Goal: Information Seeking & Learning: Learn about a topic

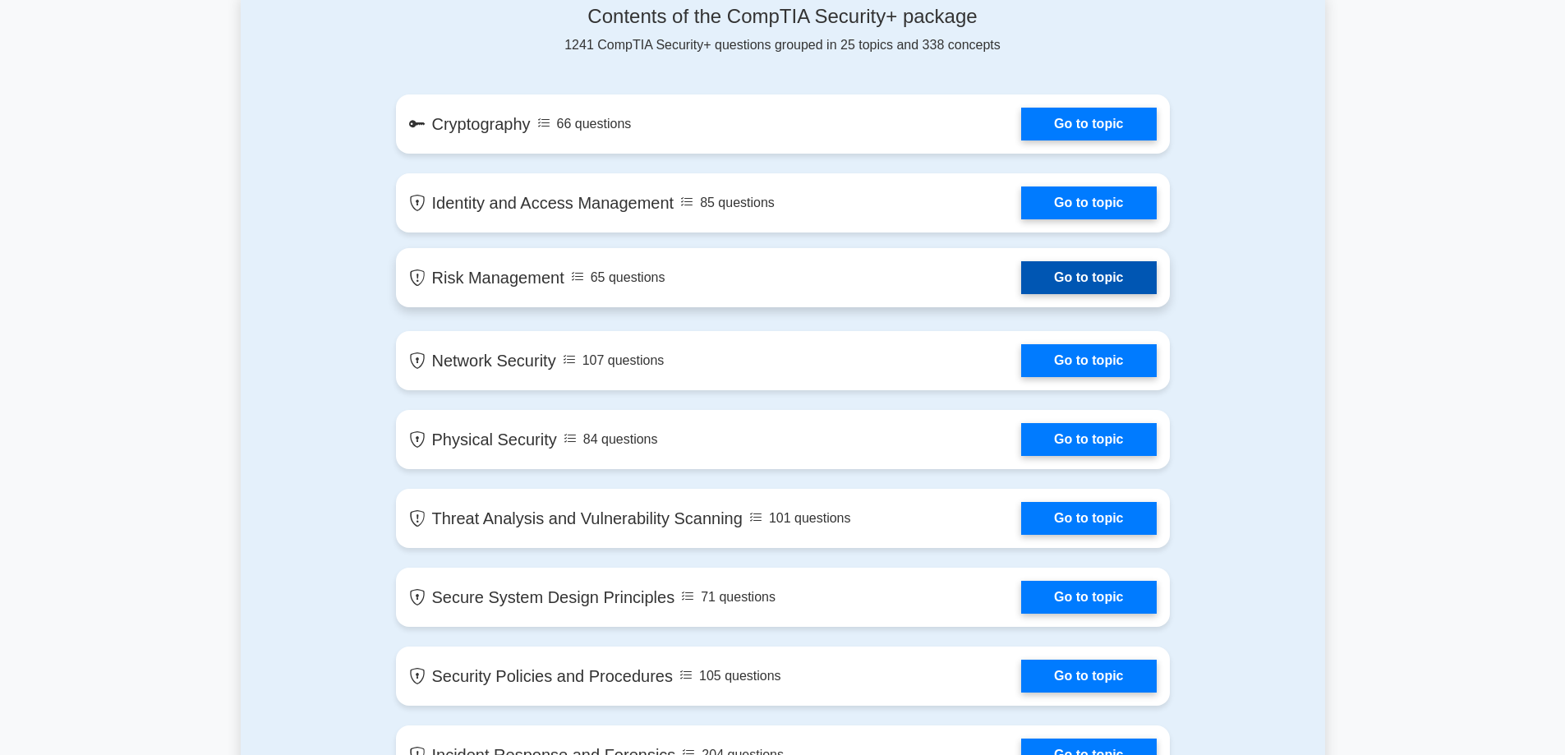
scroll to position [1150, 0]
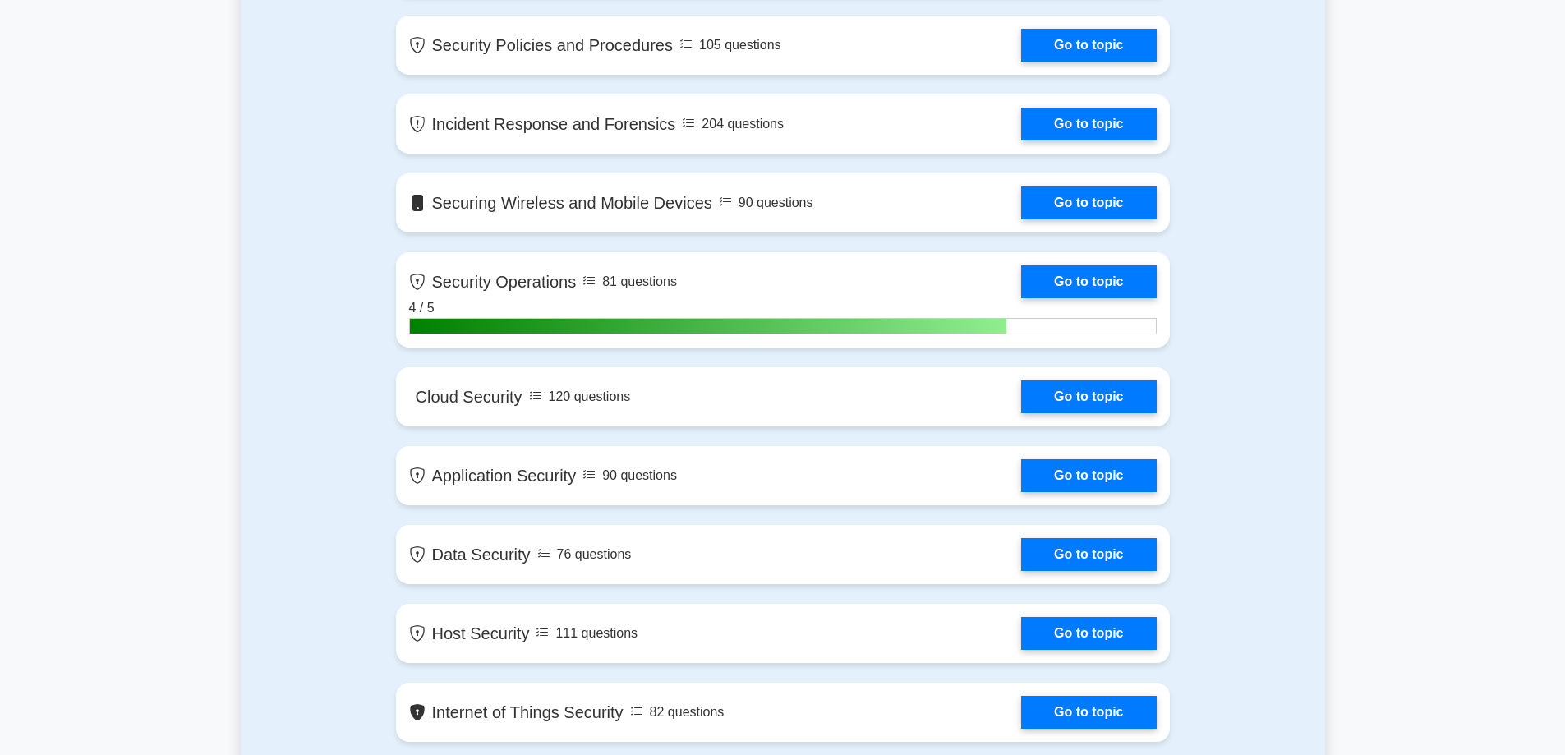
scroll to position [1725, 0]
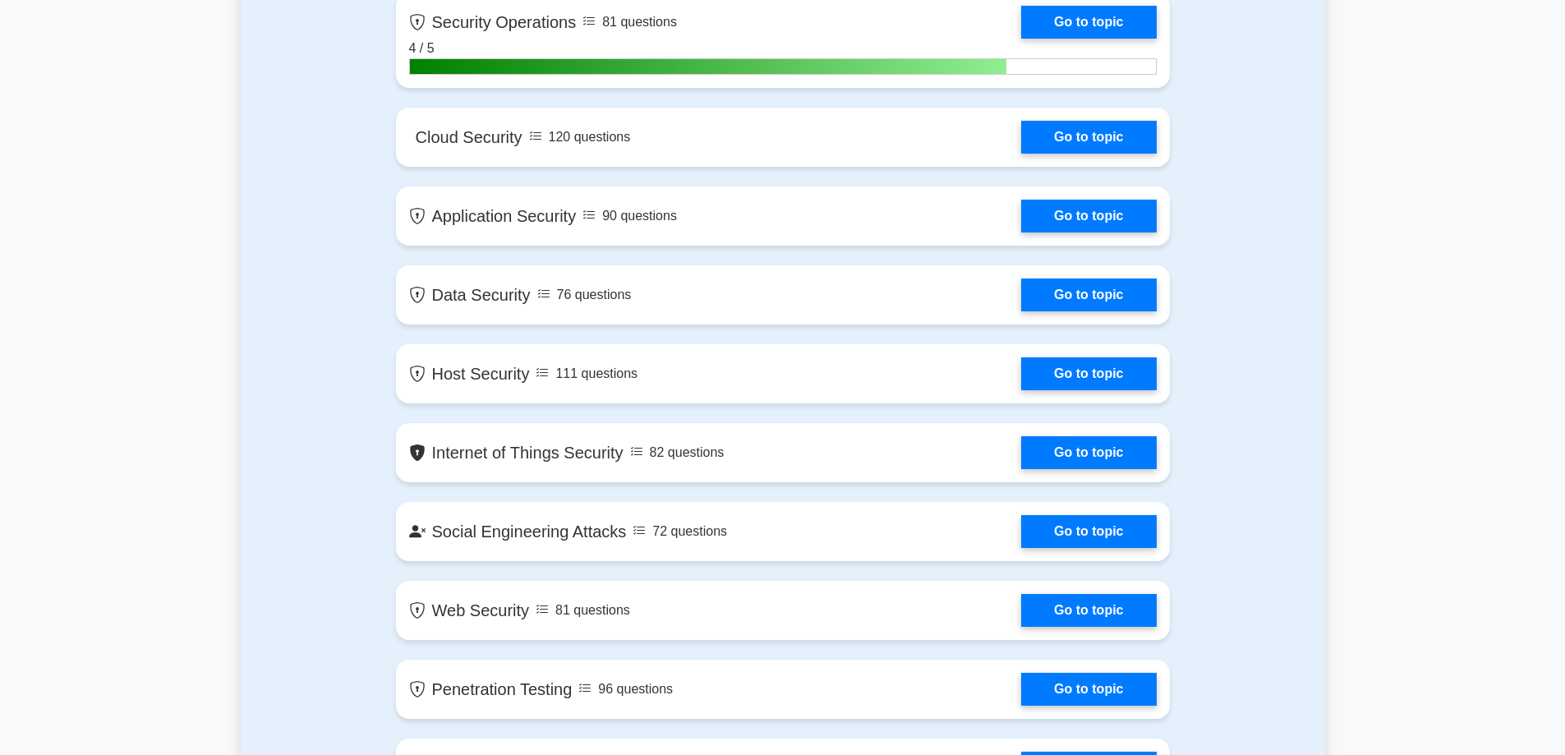
scroll to position [2054, 0]
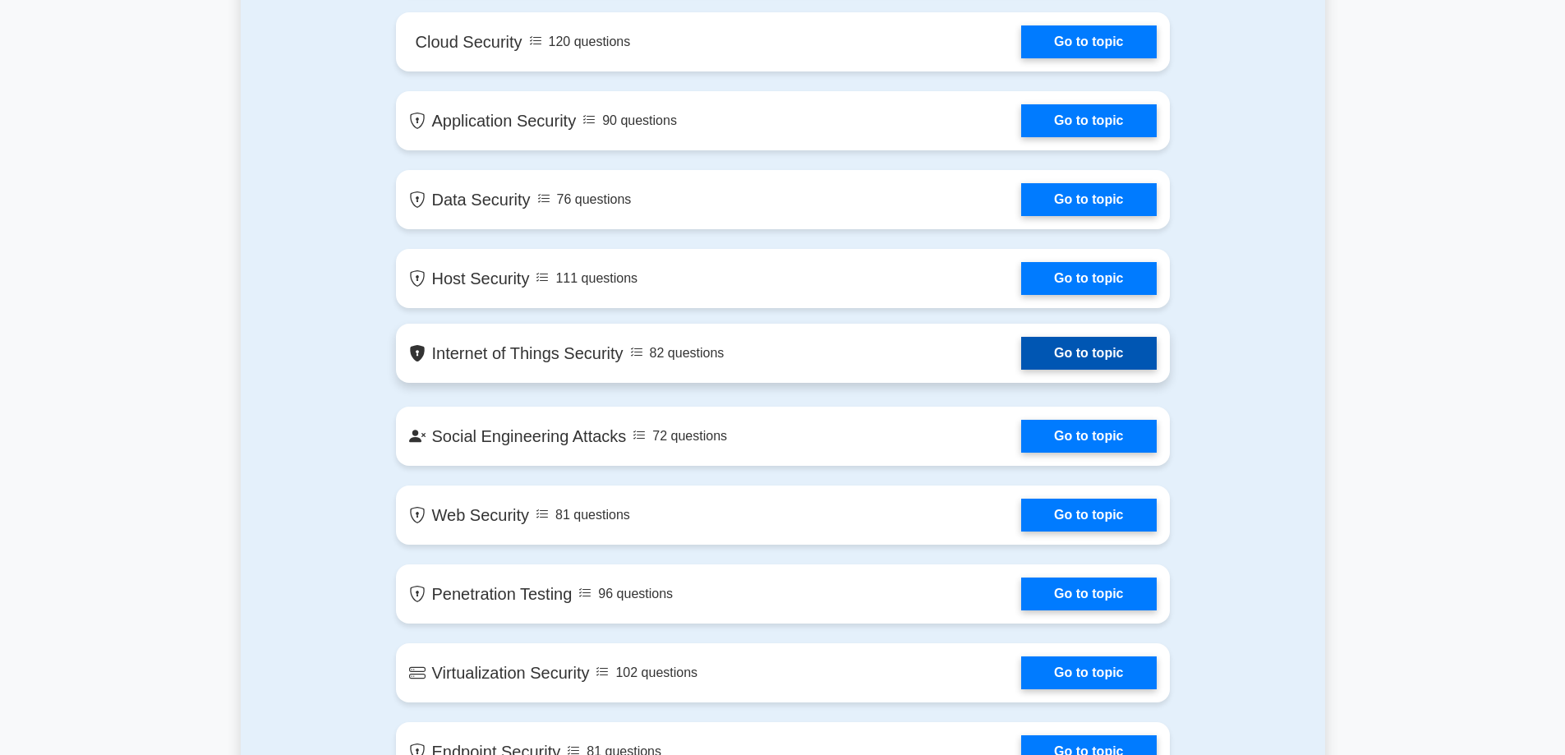
click at [1089, 367] on link "Go to topic" at bounding box center [1088, 353] width 135 height 33
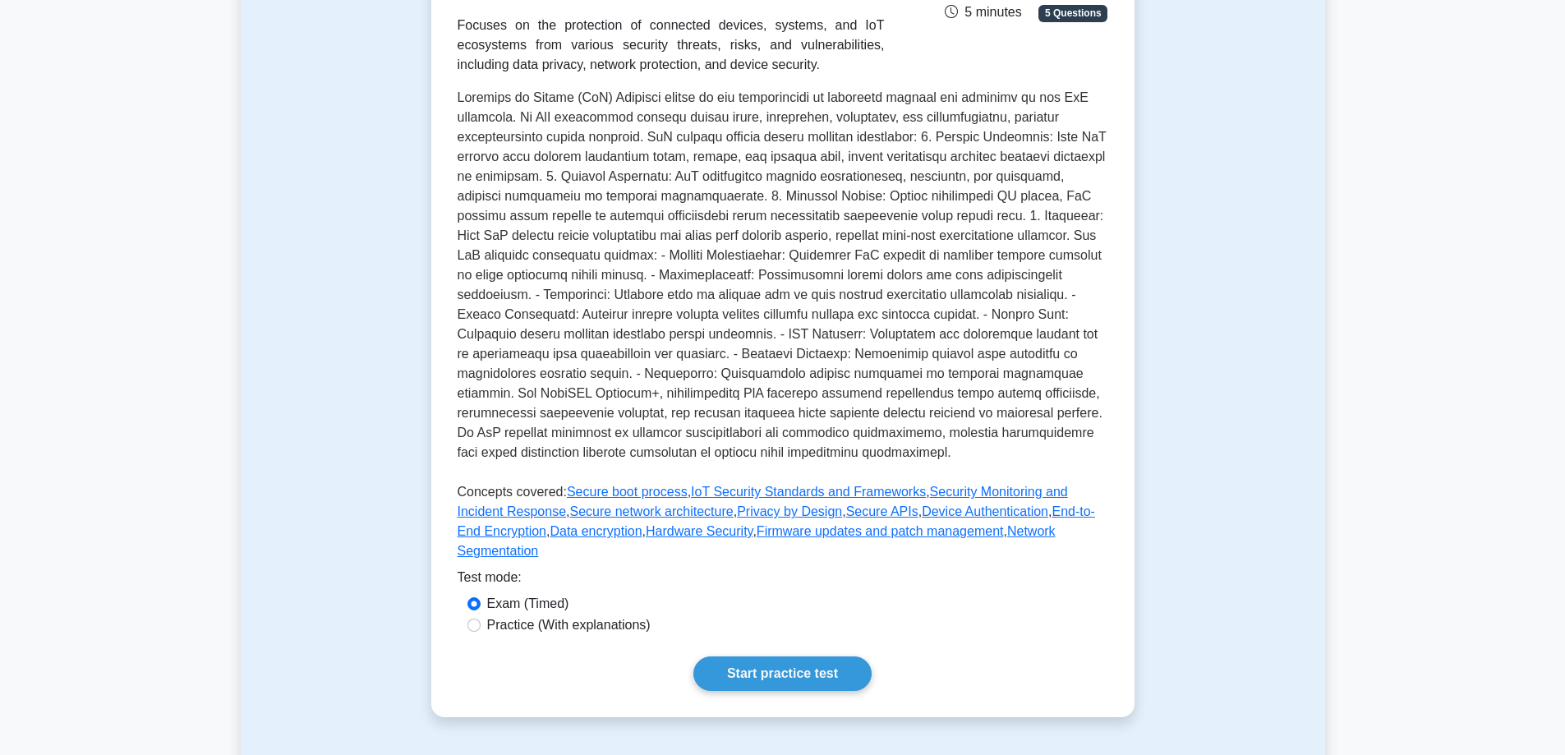
scroll to position [329, 0]
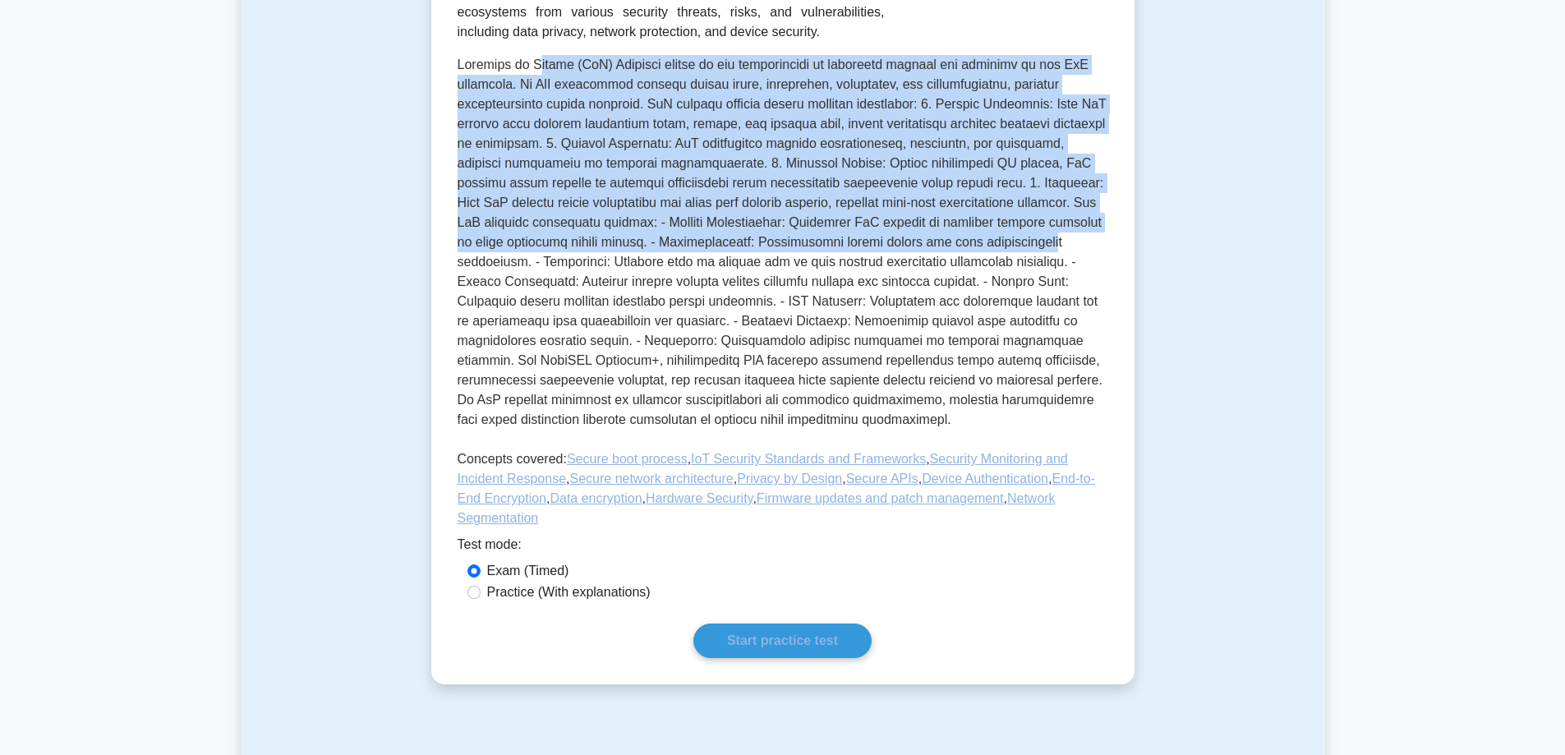
drag, startPoint x: 531, startPoint y: 96, endPoint x: 990, endPoint y: 288, distance: 497.0
click at [990, 288] on p at bounding box center [783, 245] width 651 height 381
drag, startPoint x: 446, startPoint y: 97, endPoint x: 835, endPoint y: 285, distance: 432.4
click at [835, 285] on div "Internet of Things Security Securing connected devices and IoT Focuses on the p…" at bounding box center [782, 281] width 703 height 807
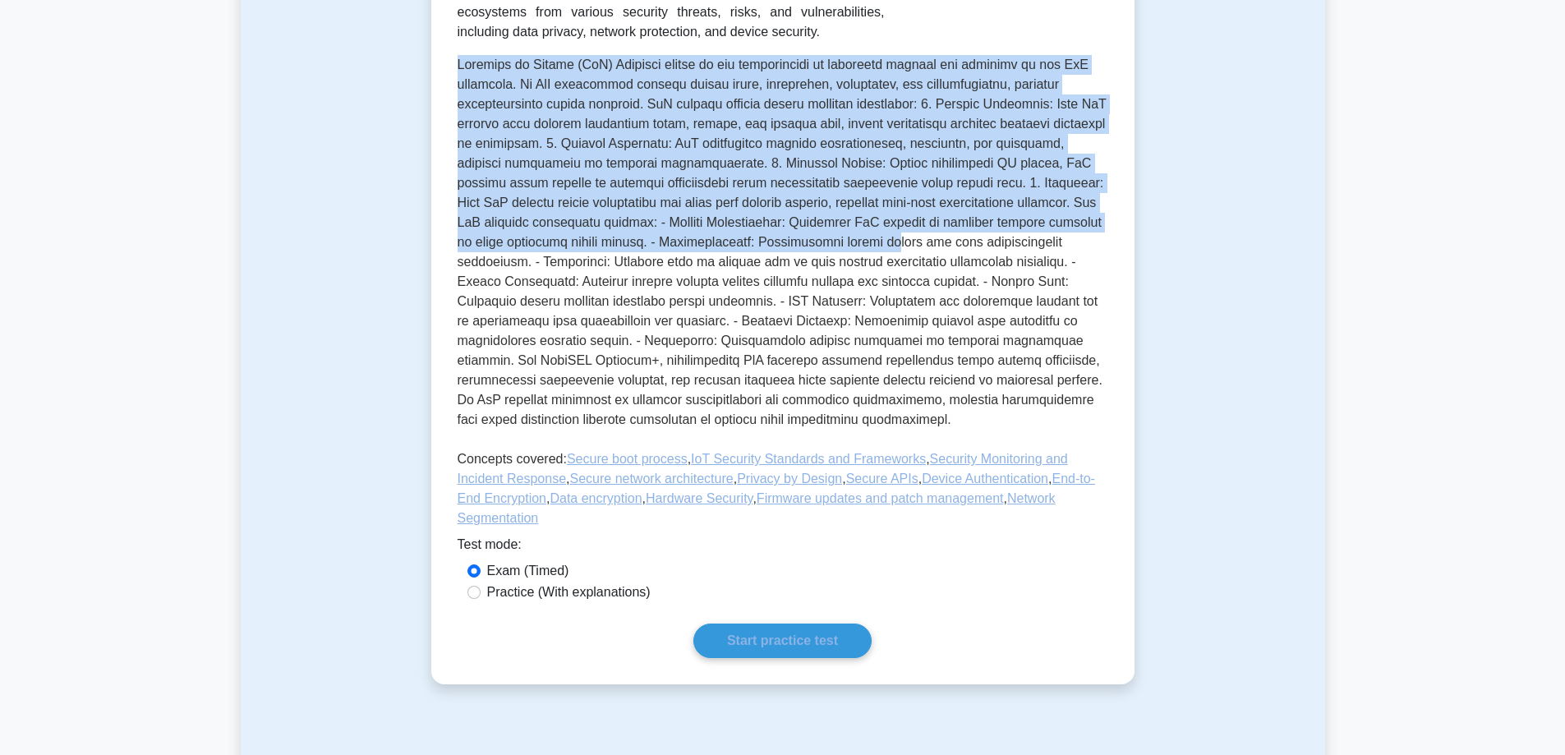
click at [835, 285] on p at bounding box center [783, 245] width 651 height 381
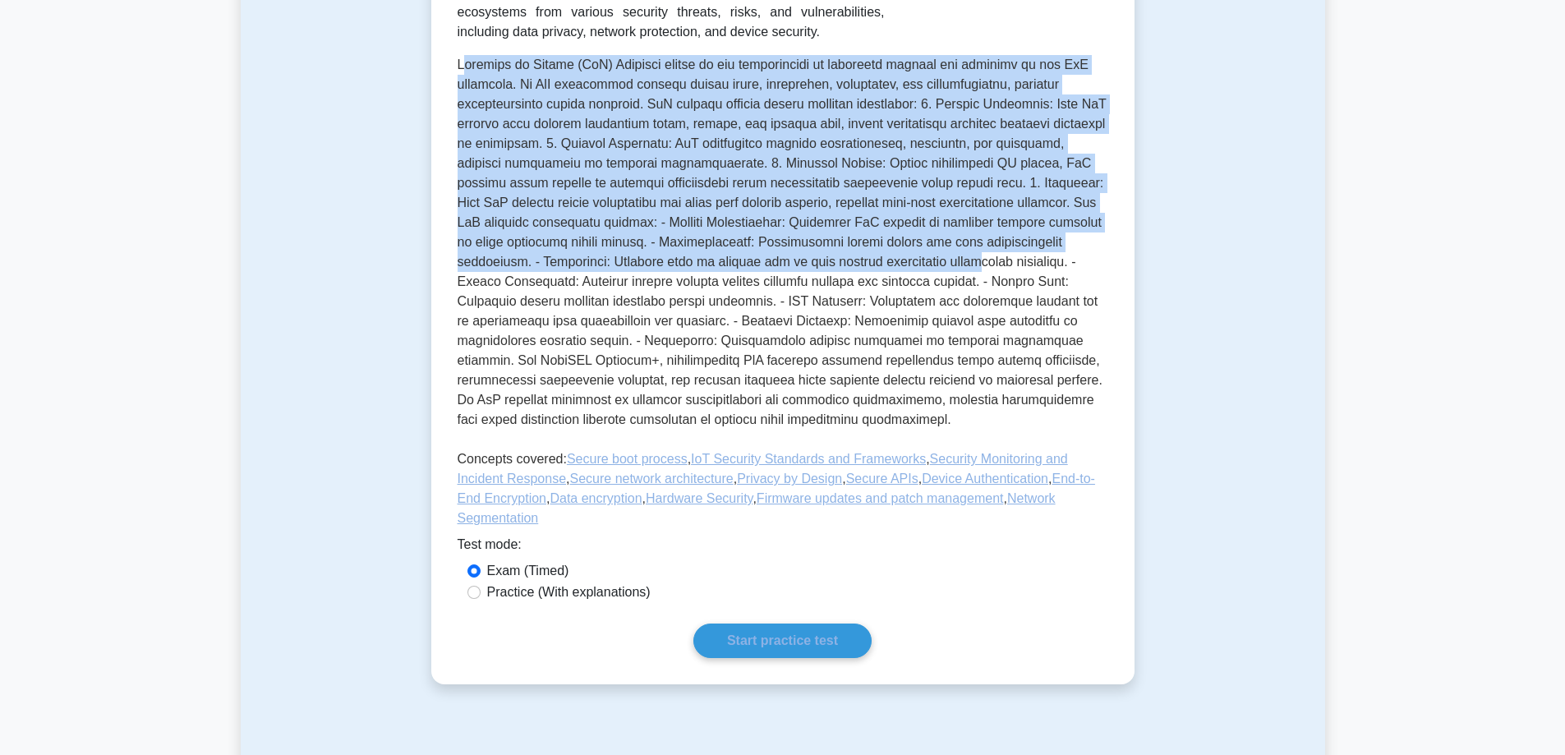
drag, startPoint x: 461, startPoint y: 101, endPoint x: 883, endPoint y: 302, distance: 467.7
click at [883, 302] on p at bounding box center [783, 245] width 651 height 381
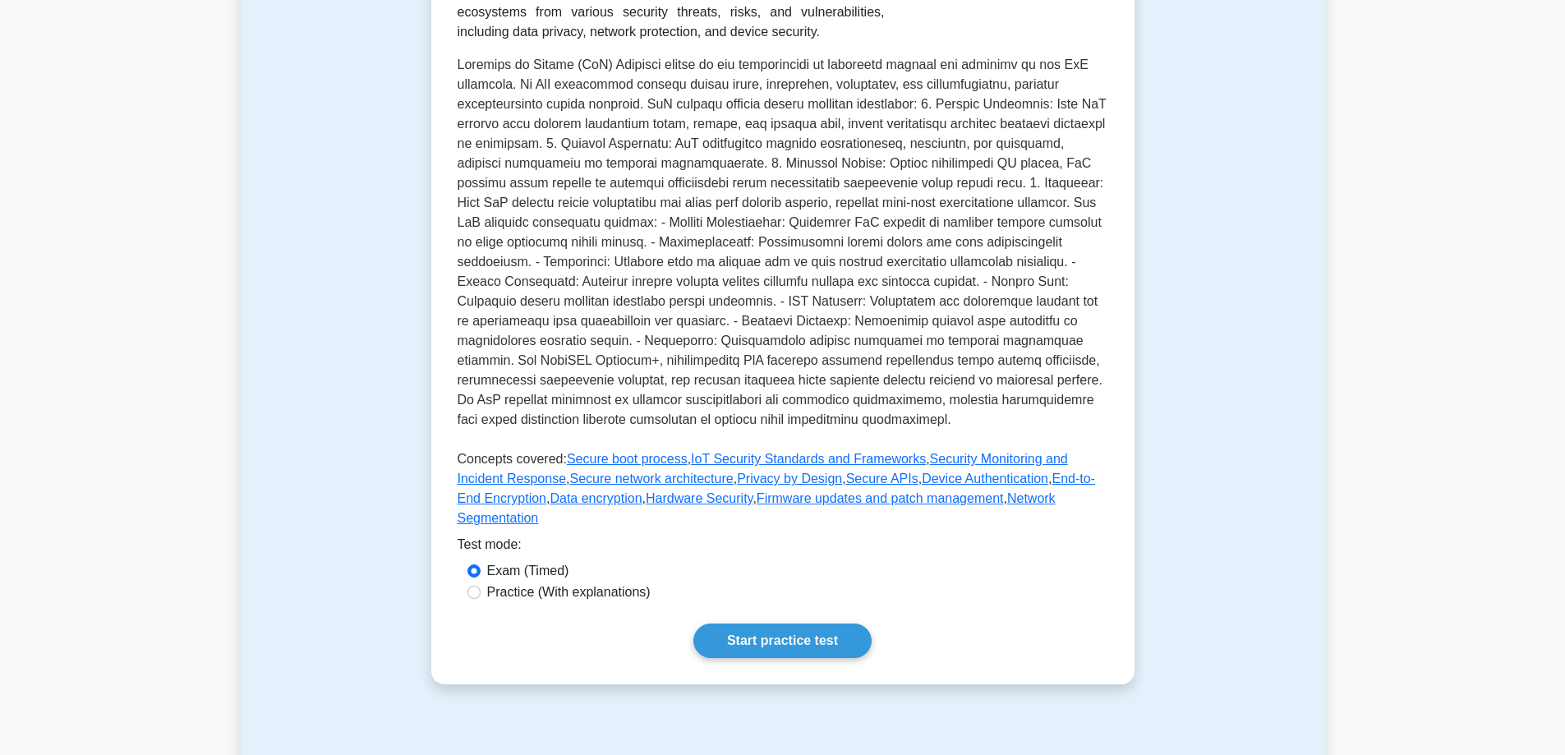
click at [671, 310] on p at bounding box center [783, 245] width 651 height 381
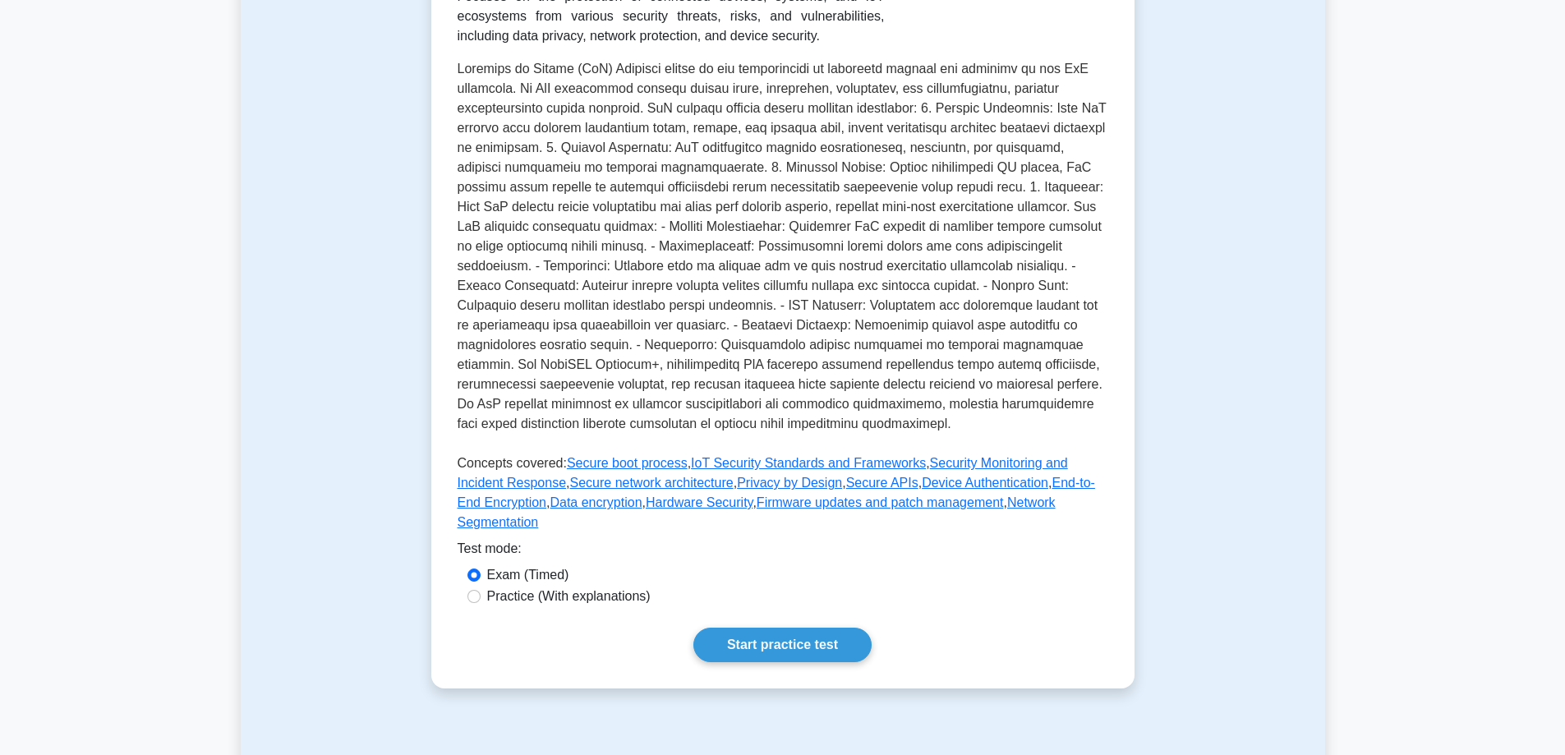
click at [1161, 241] on div "Test Flashcards Internet of Things Security Securing connected devices and IoT …" at bounding box center [783, 261] width 1084 height 931
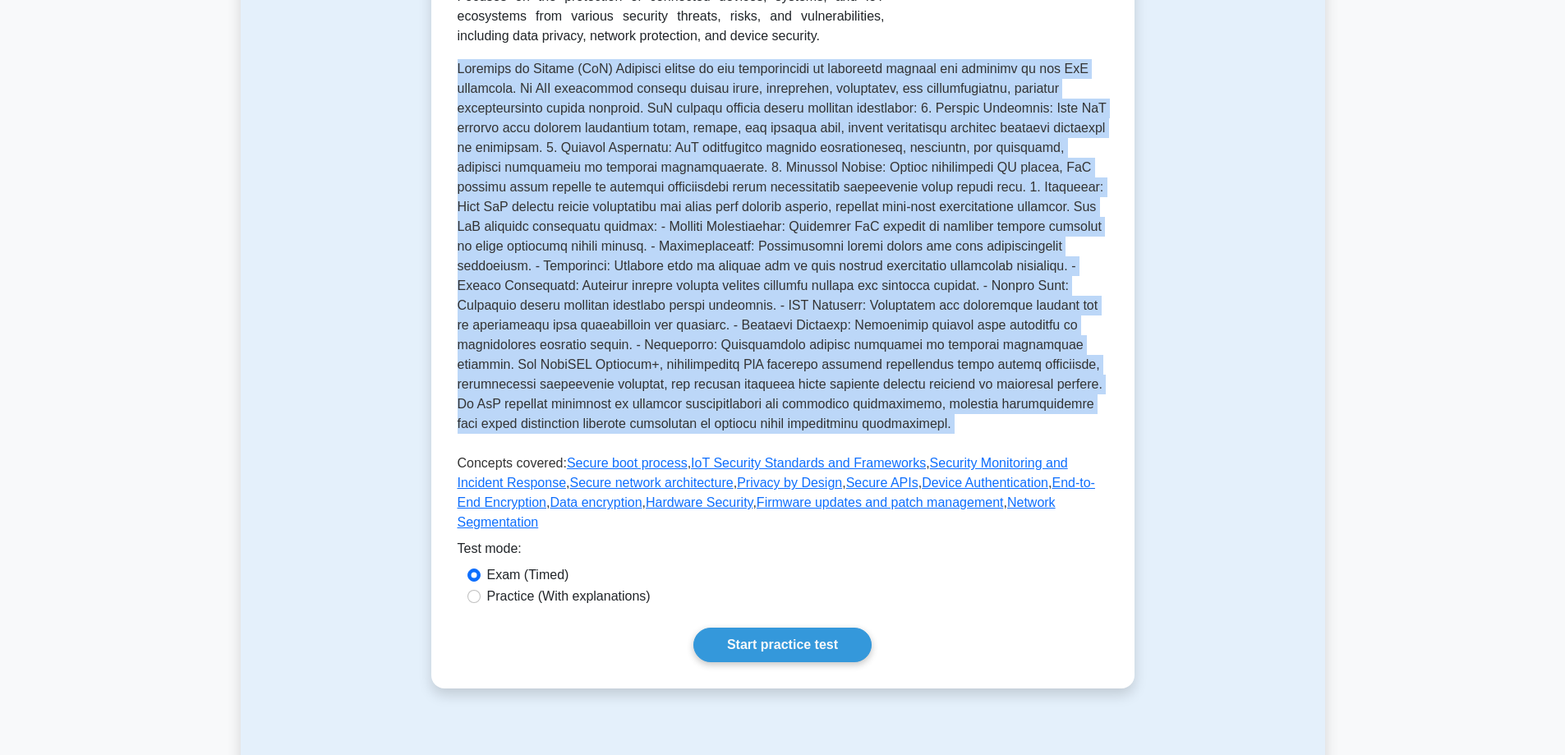
click at [1161, 241] on div "Test Flashcards Internet of Things Security Securing connected devices and IoT …" at bounding box center [783, 261] width 1084 height 931
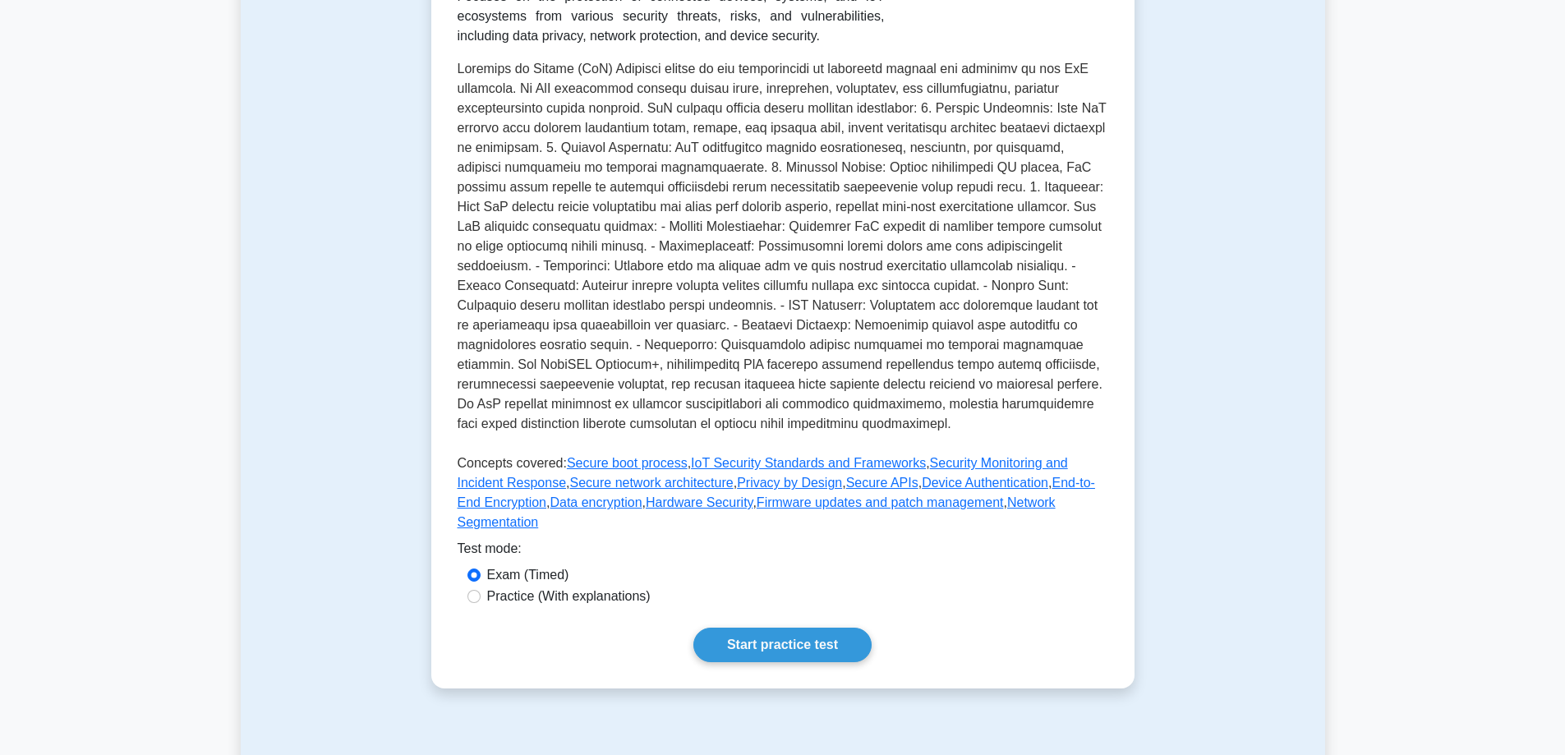
click at [1202, 381] on div "Test Flashcards Internet of Things Security Securing connected devices and IoT …" at bounding box center [783, 261] width 1084 height 931
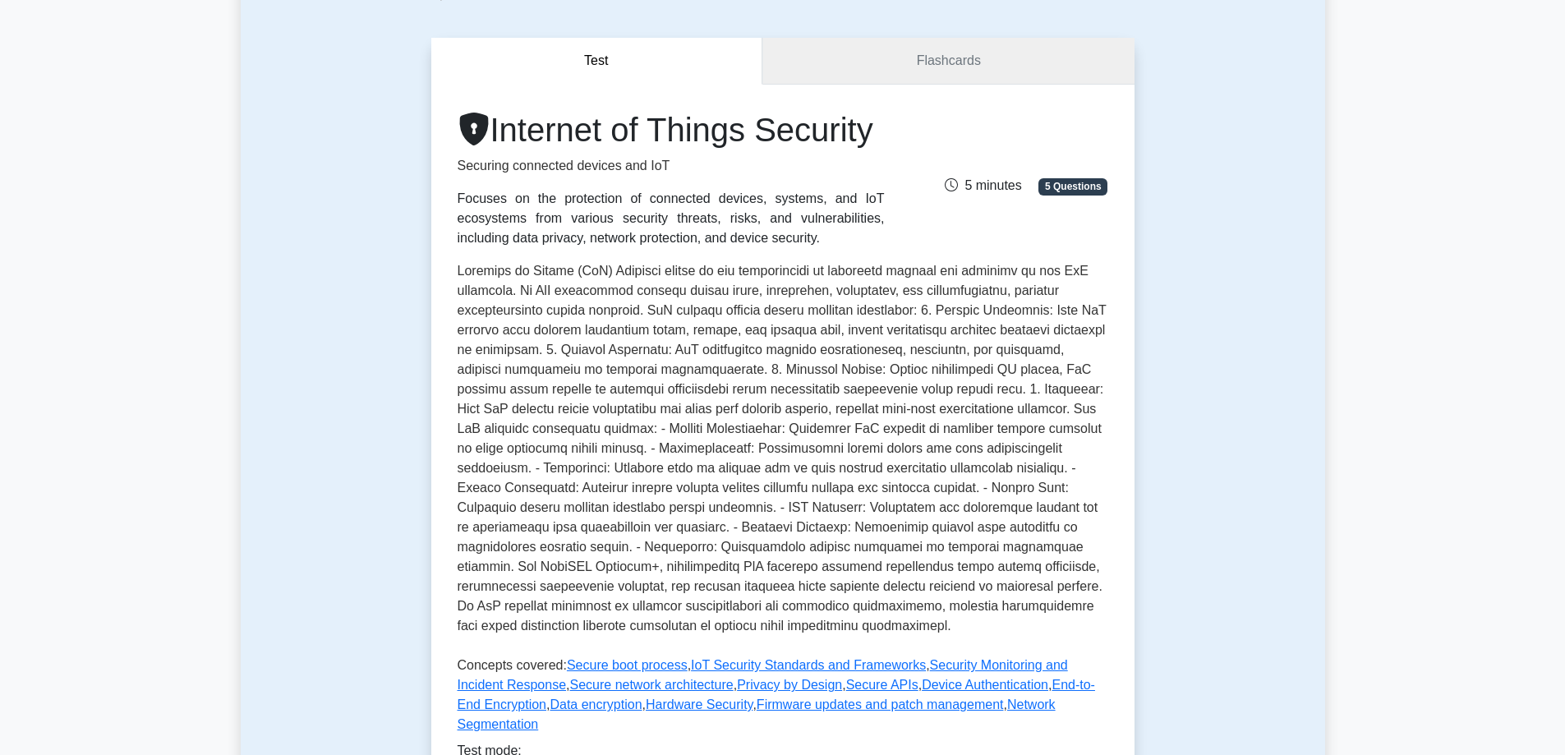
scroll to position [82, 0]
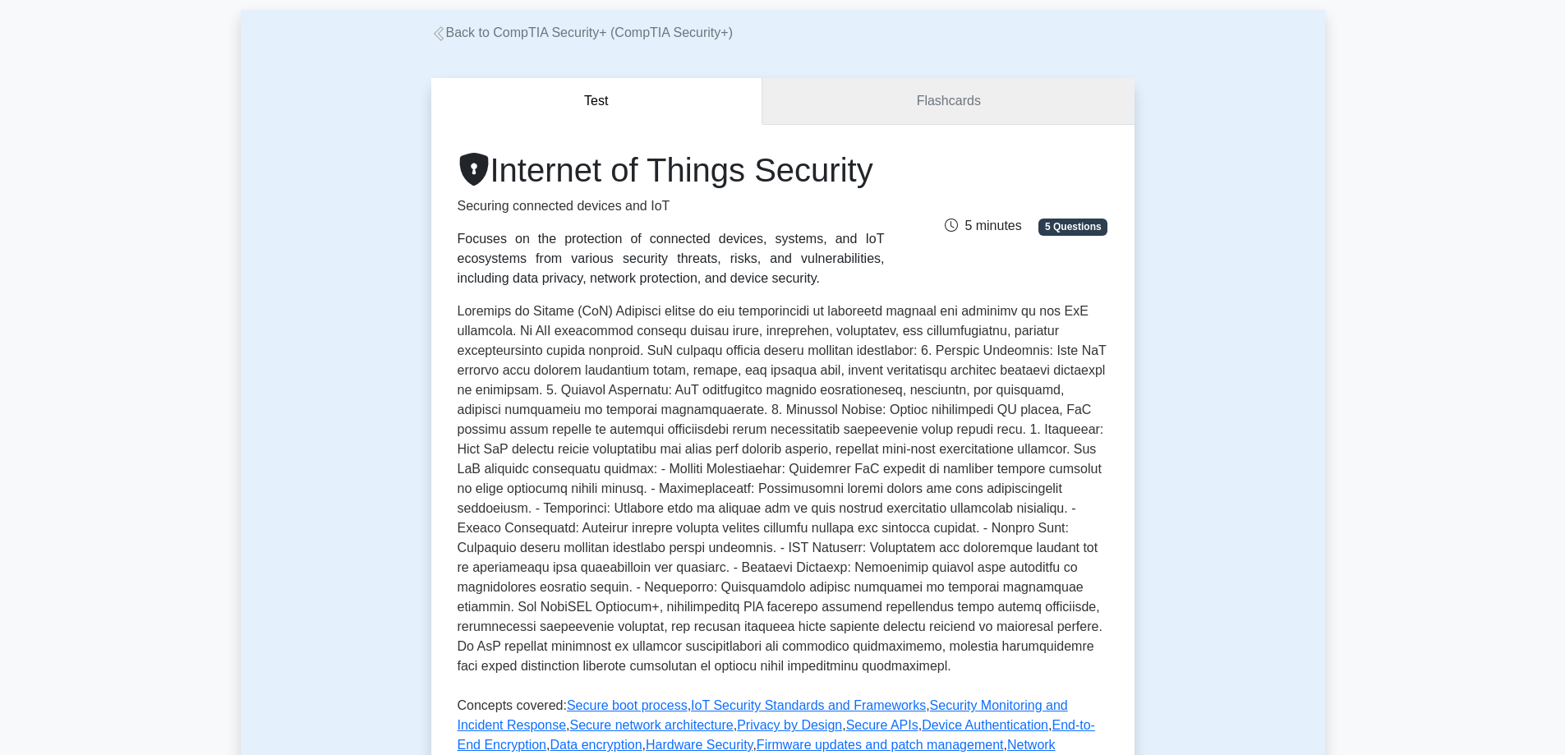
click at [918, 83] on link "Flashcards" at bounding box center [947, 101] width 371 height 47
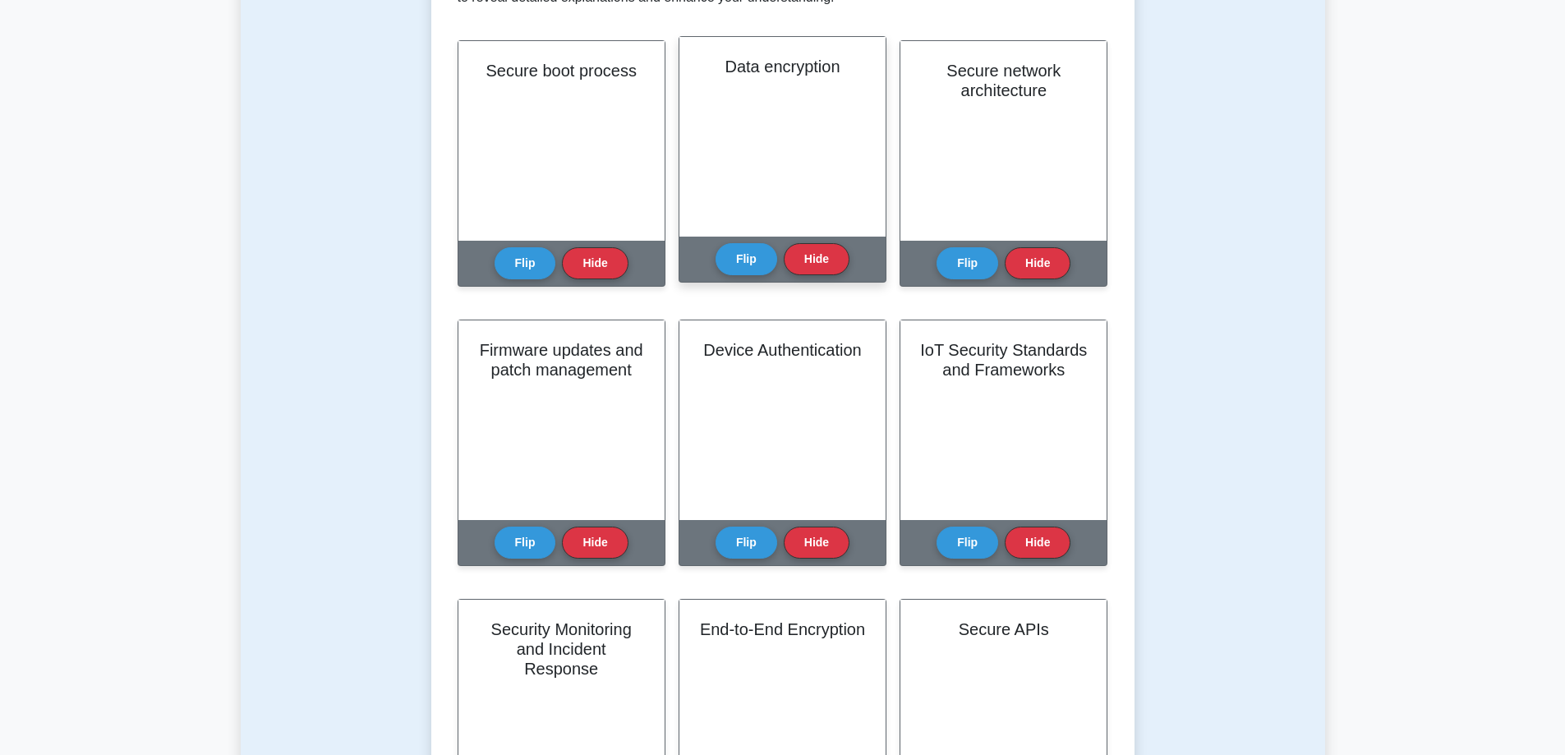
scroll to position [411, 0]
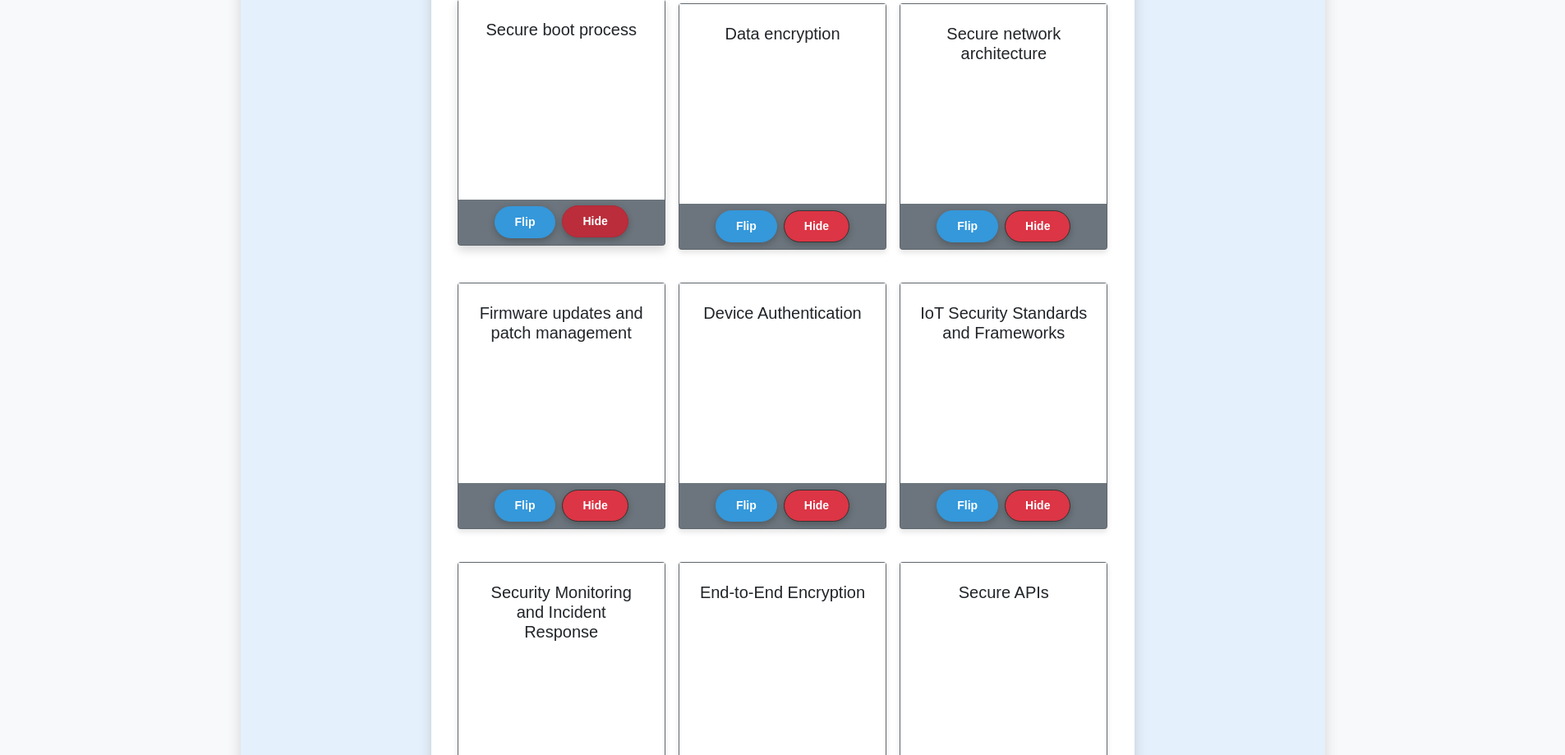
click at [591, 228] on button "Hide" at bounding box center [595, 221] width 66 height 32
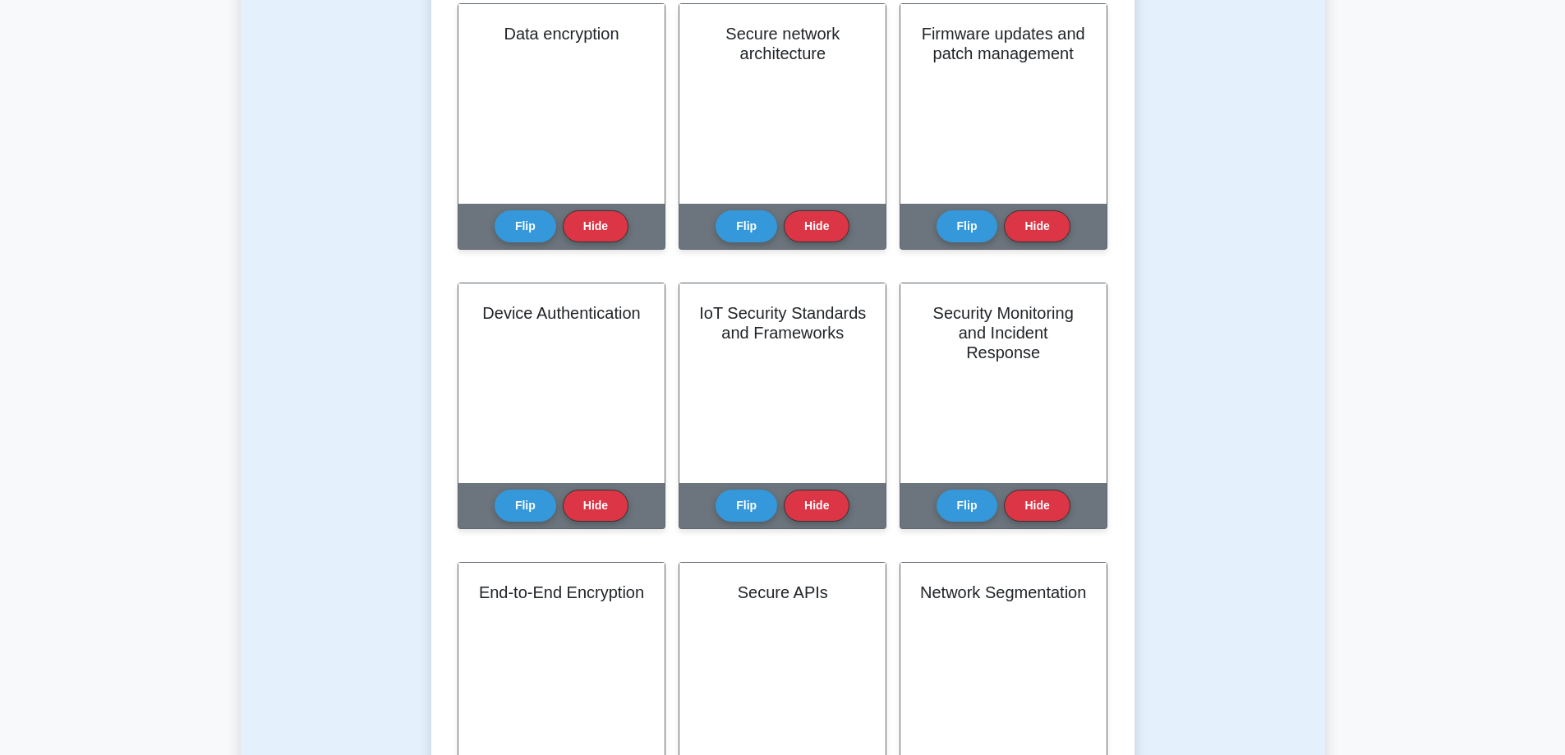
click at [591, 228] on button "Hide" at bounding box center [595, 226] width 66 height 32
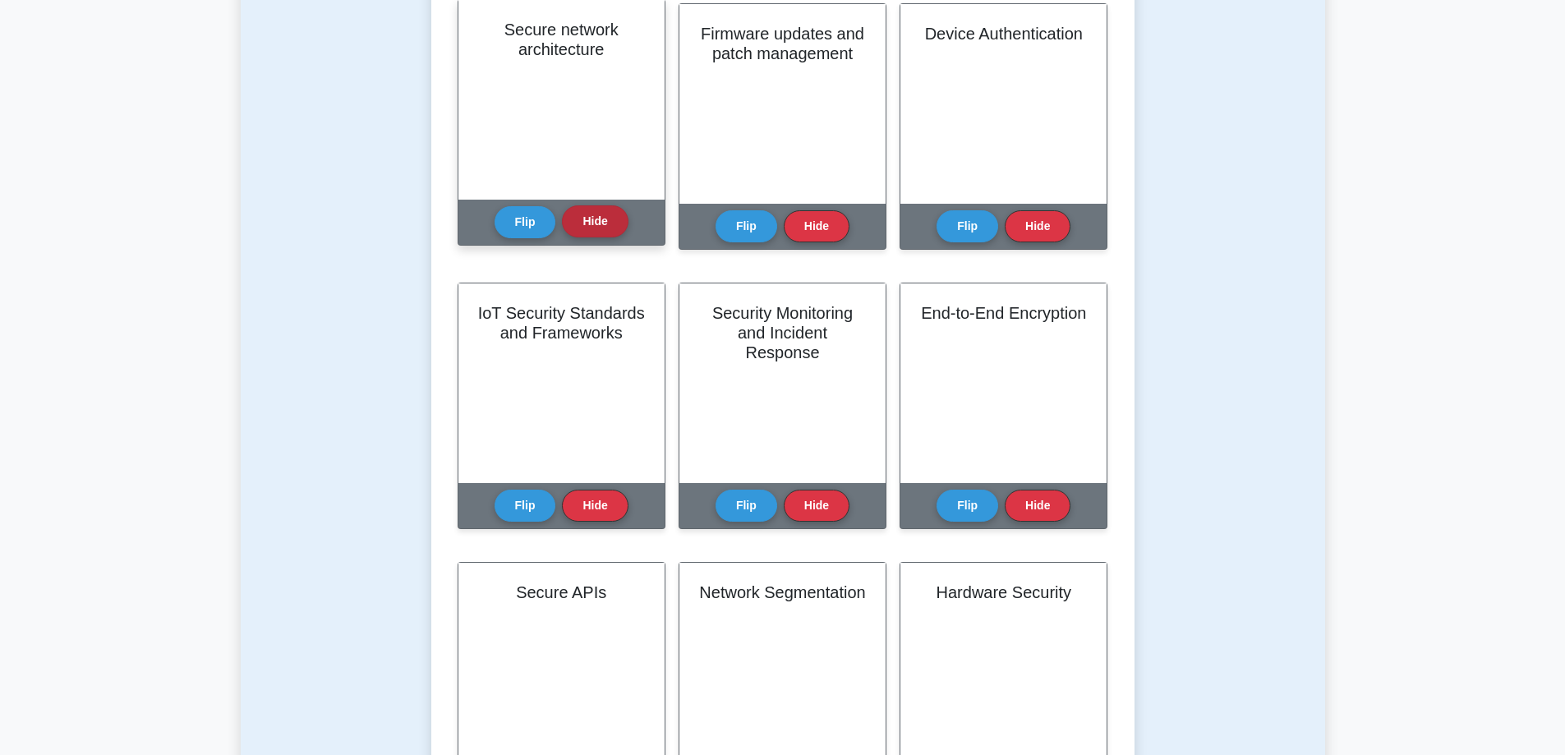
click at [614, 231] on button "Hide" at bounding box center [595, 221] width 66 height 32
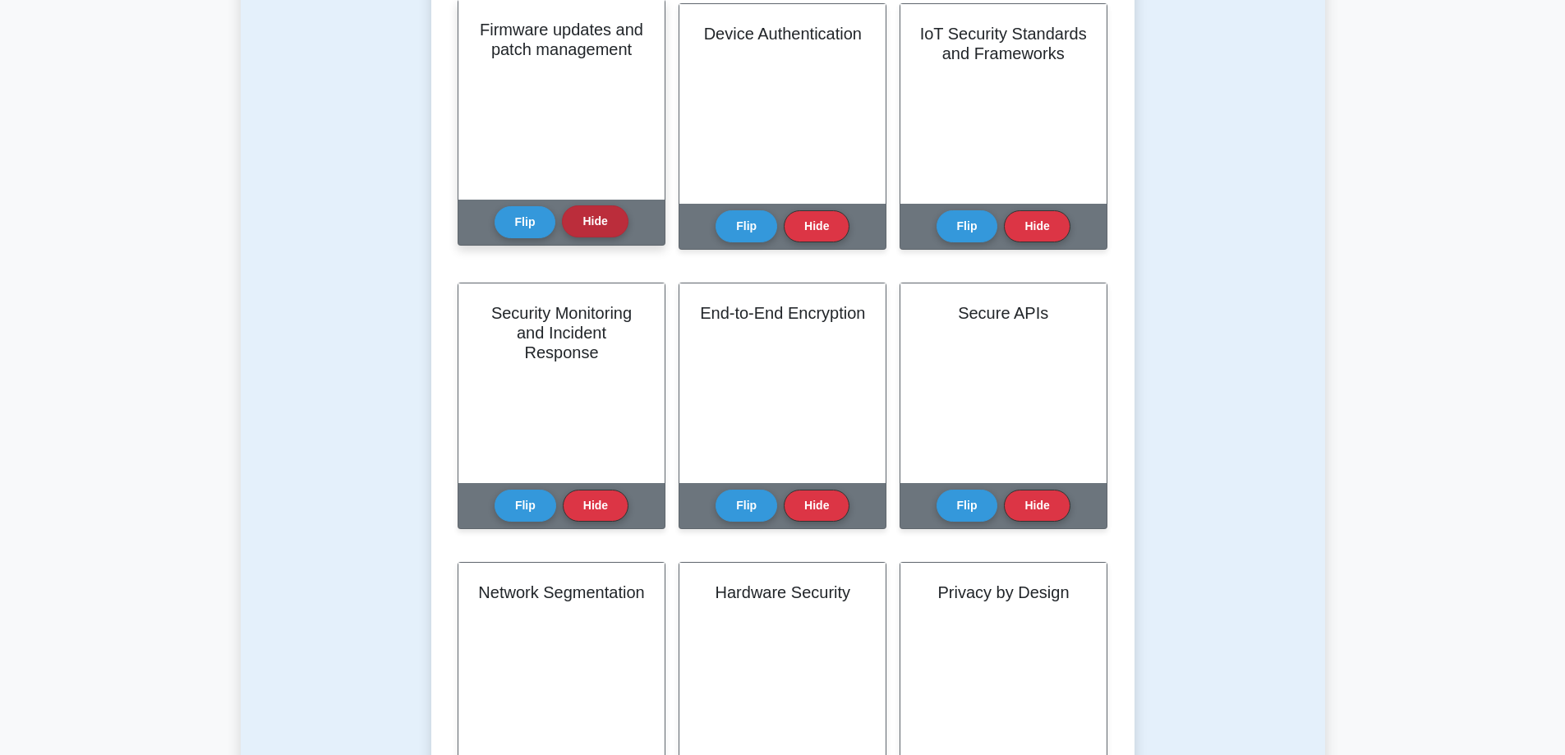
click at [612, 226] on button "Hide" at bounding box center [595, 221] width 66 height 32
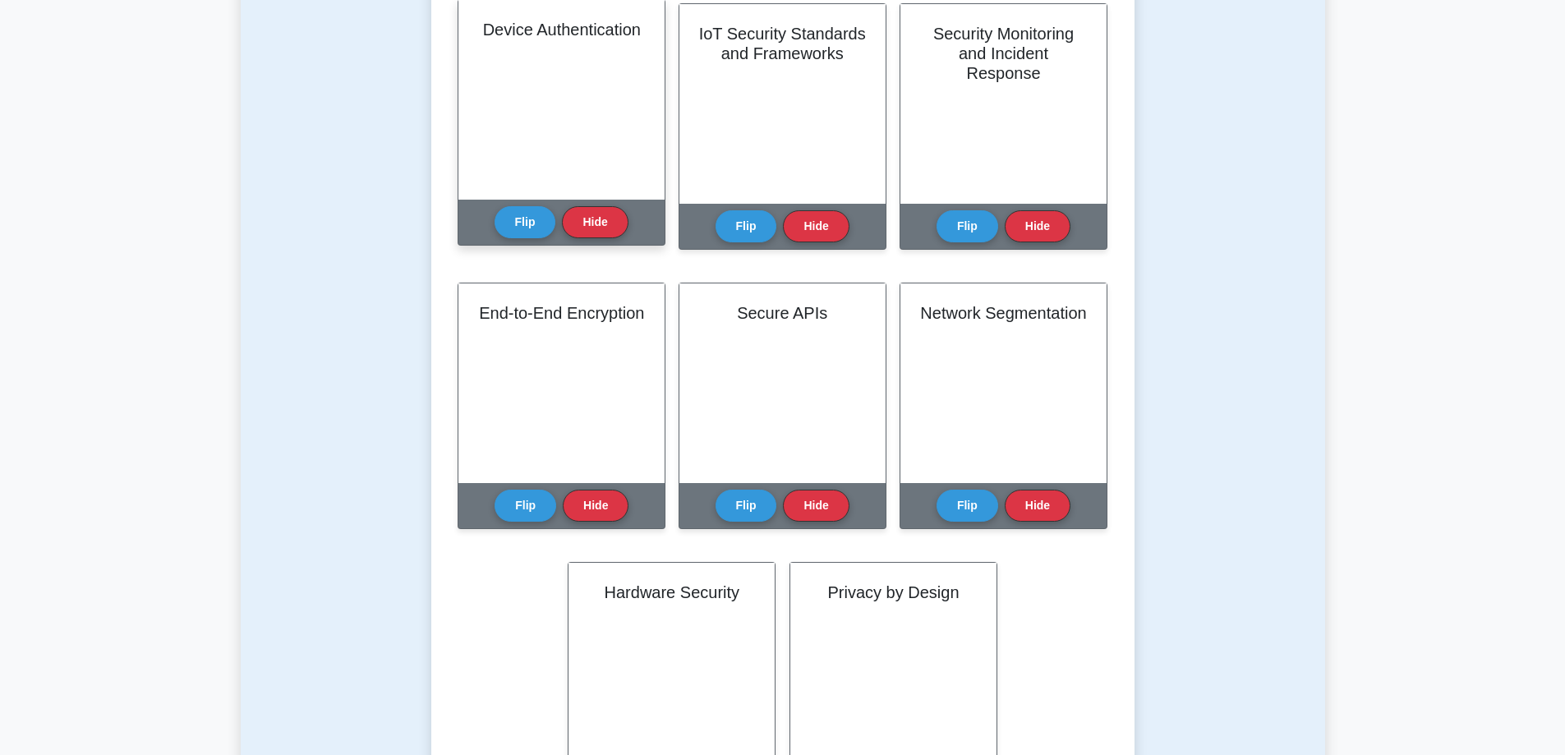
click at [557, 223] on div "Flip Hide" at bounding box center [561, 222] width 134 height 45
click at [555, 223] on button "Flip" at bounding box center [525, 221] width 62 height 32
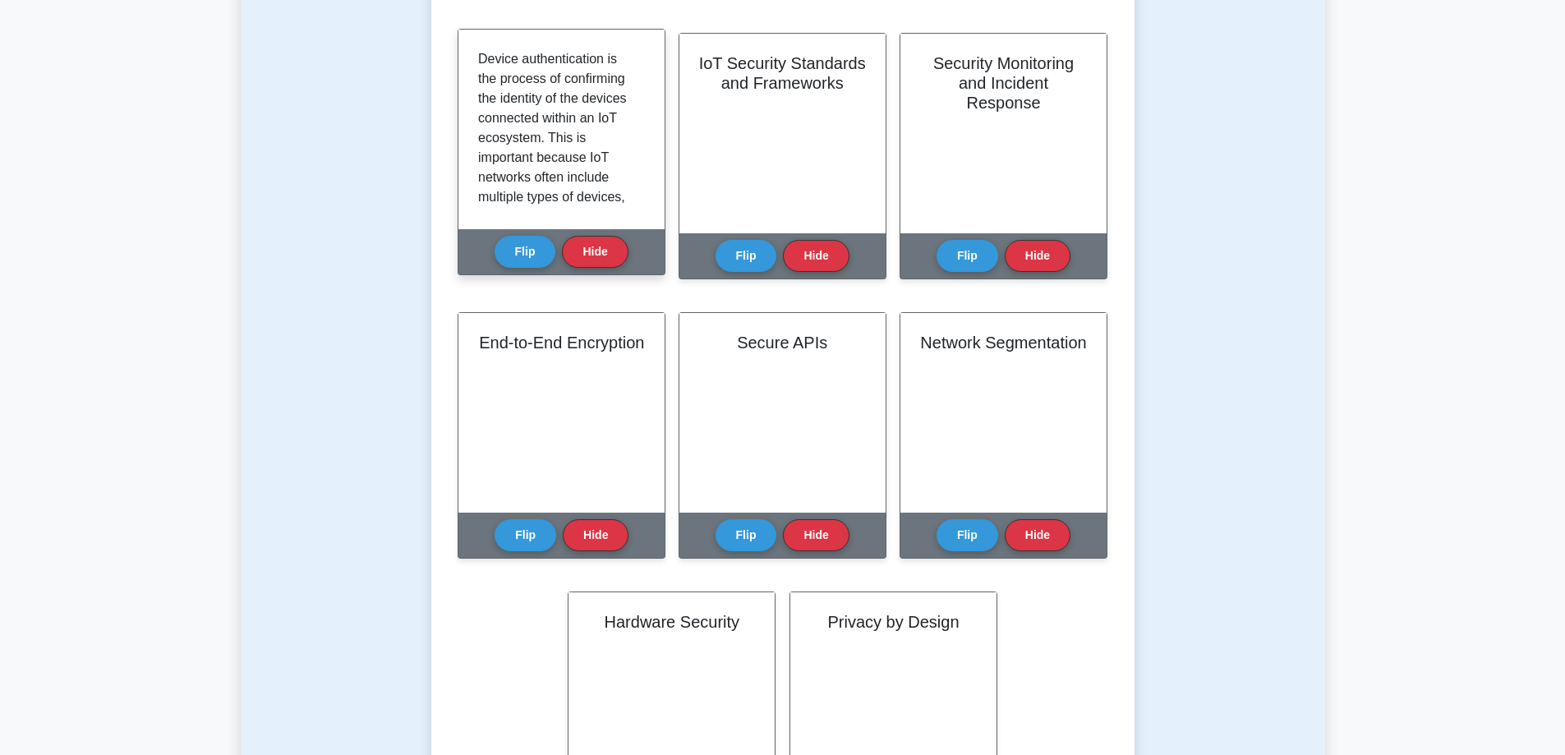
scroll to position [329, 0]
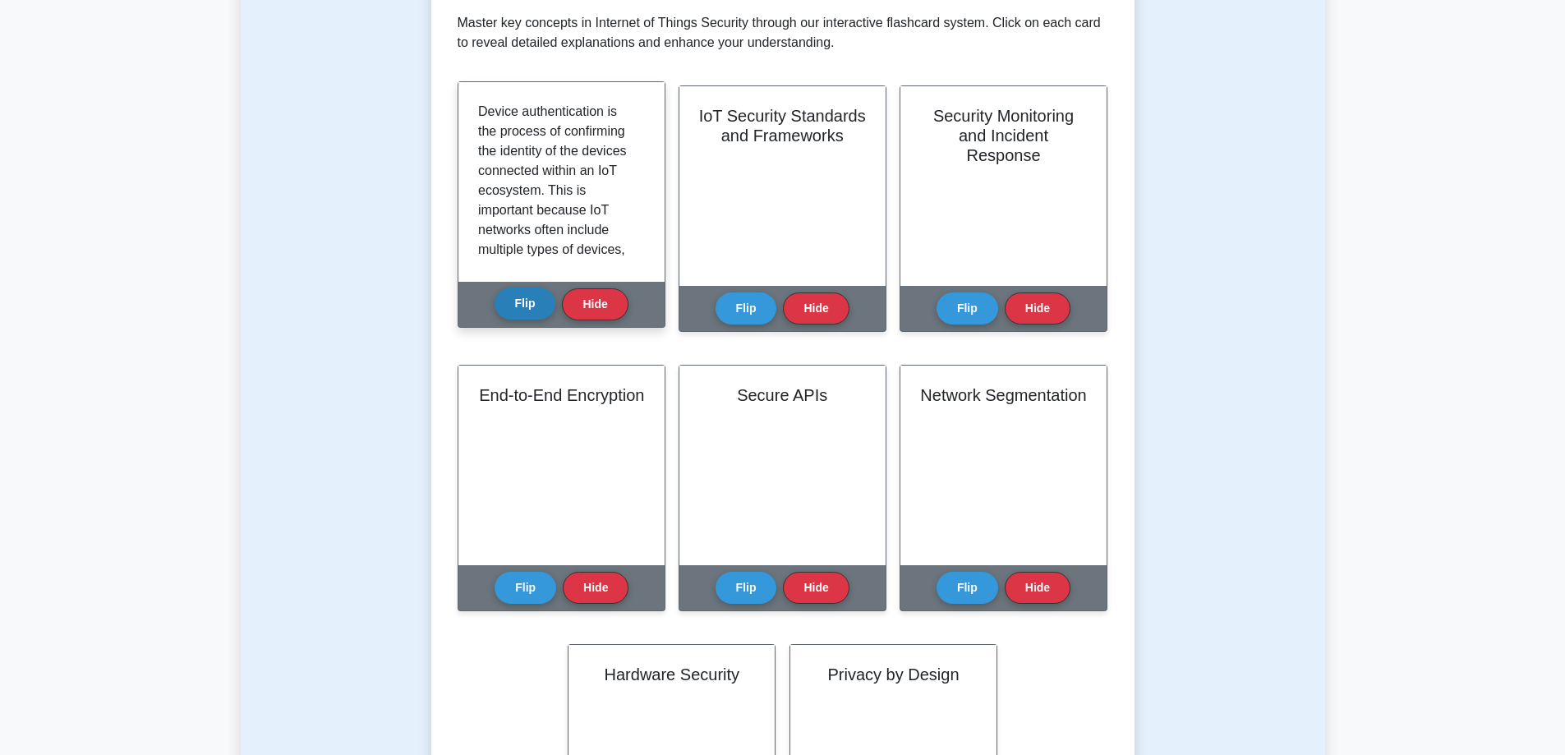
click at [530, 306] on button "Flip" at bounding box center [525, 303] width 62 height 32
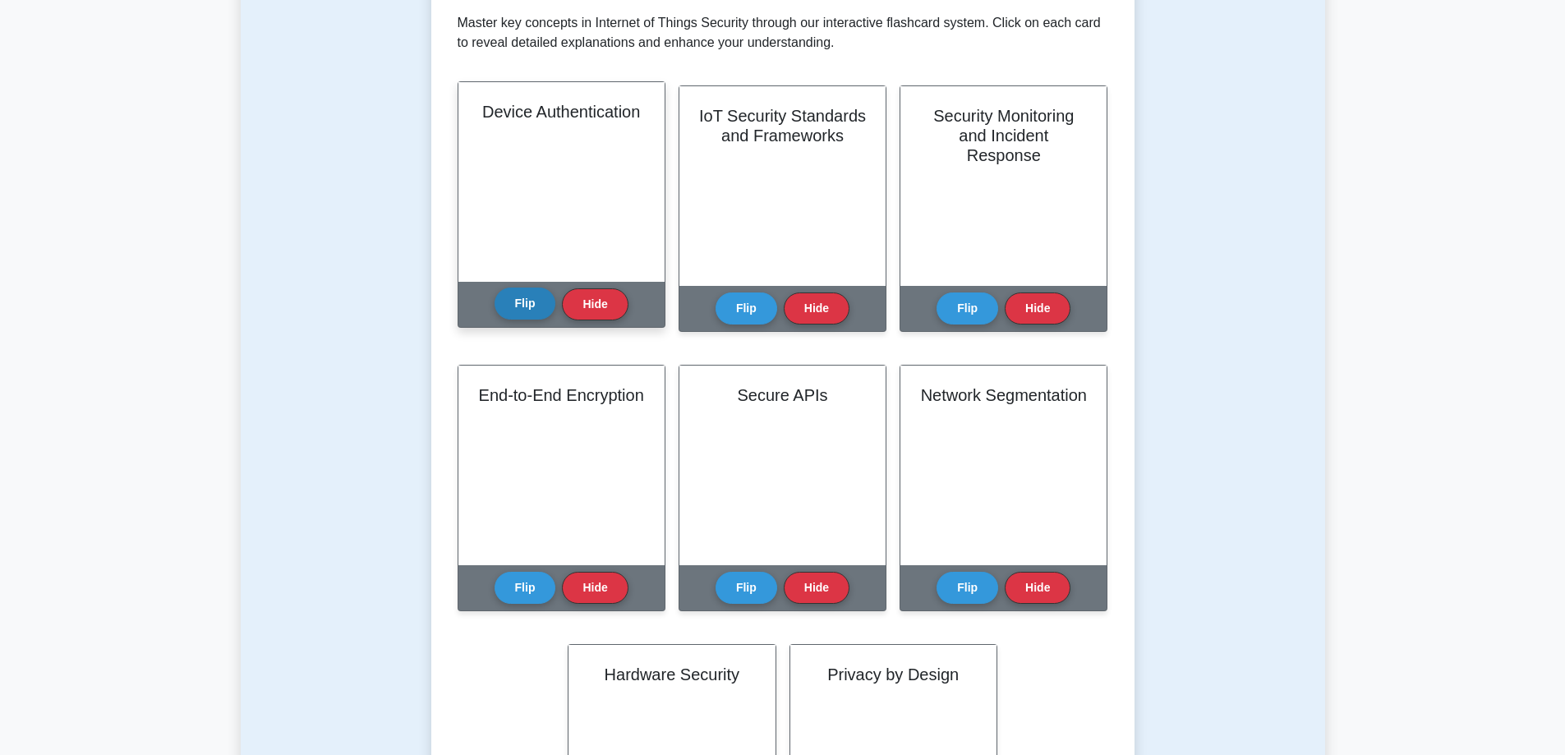
click at [530, 306] on button "Flip" at bounding box center [525, 303] width 62 height 32
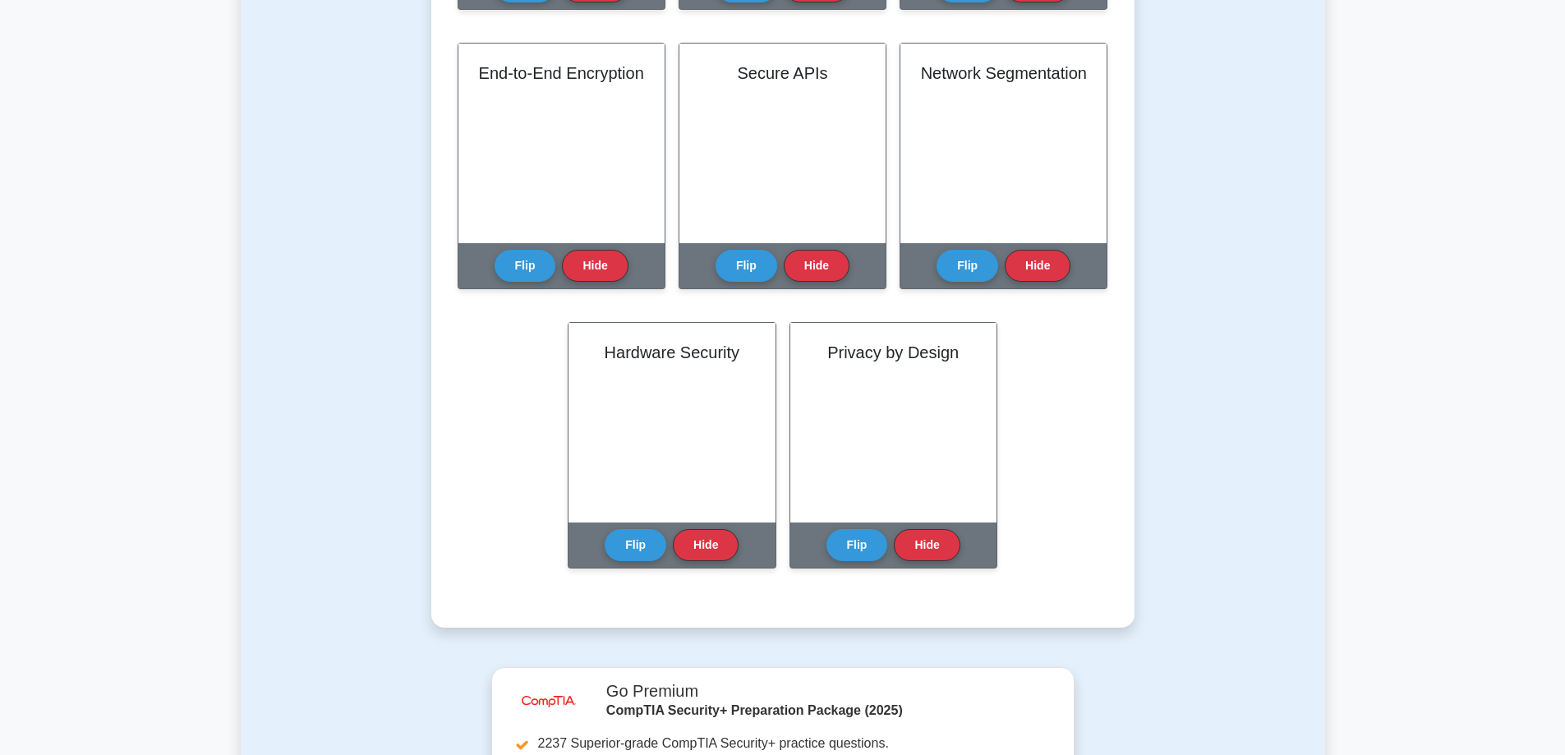
scroll to position [575, 0]
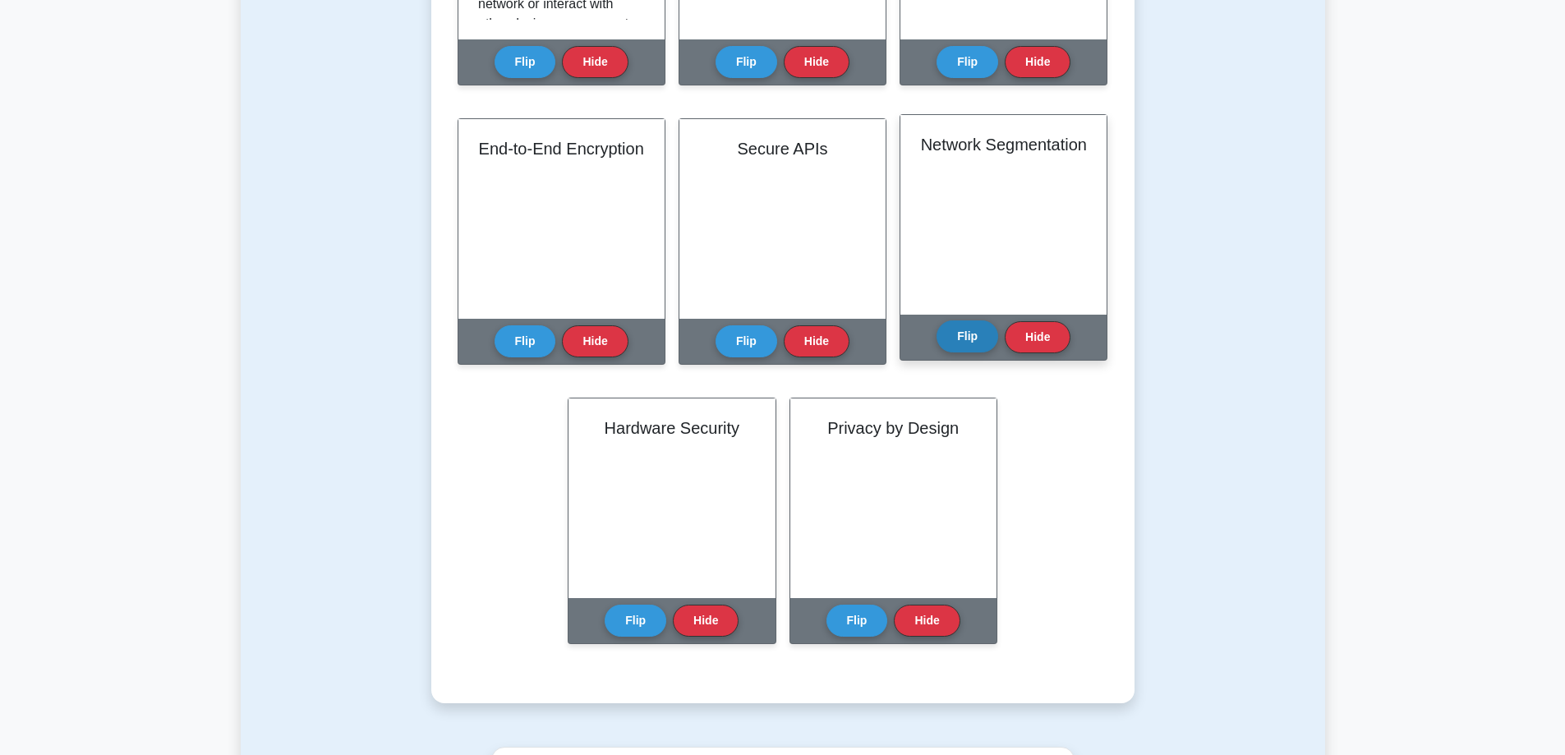
click at [959, 347] on button "Flip" at bounding box center [967, 336] width 62 height 32
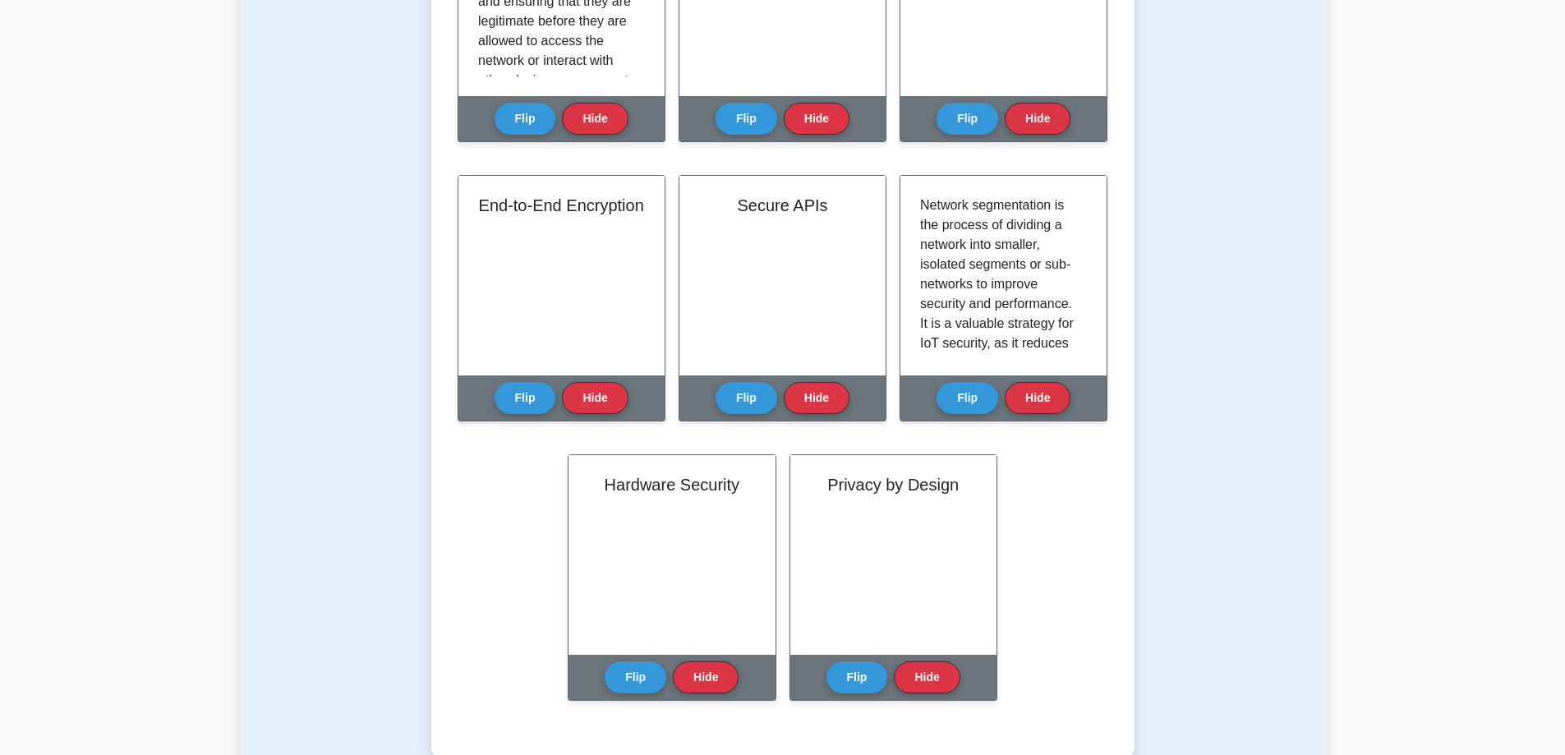
scroll to position [493, 0]
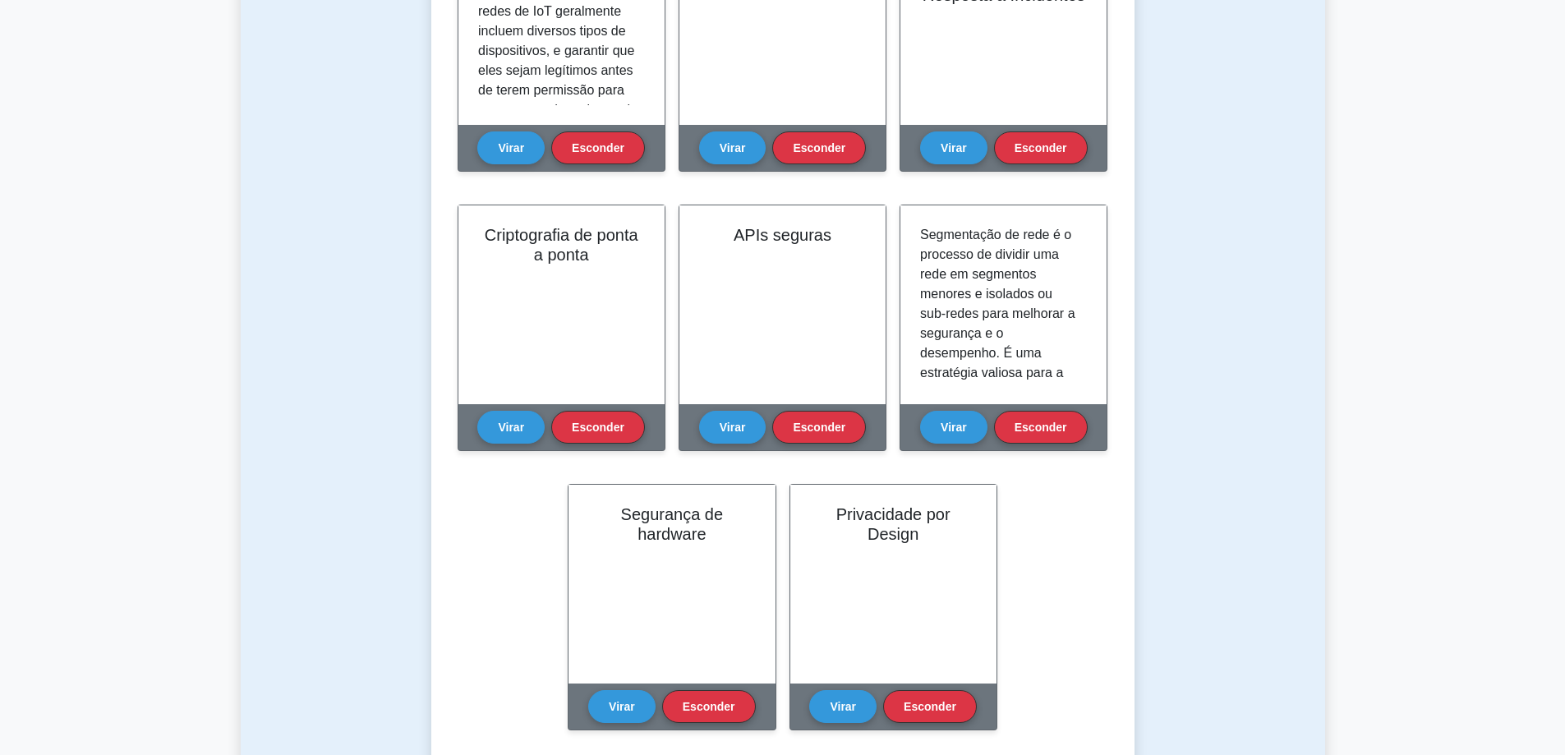
click at [1158, 307] on div "Teste Flashcards Aprenda sobre segurança da Internet das Coisas (CompTIA Securi…" at bounding box center [783, 230] width 1084 height 1197
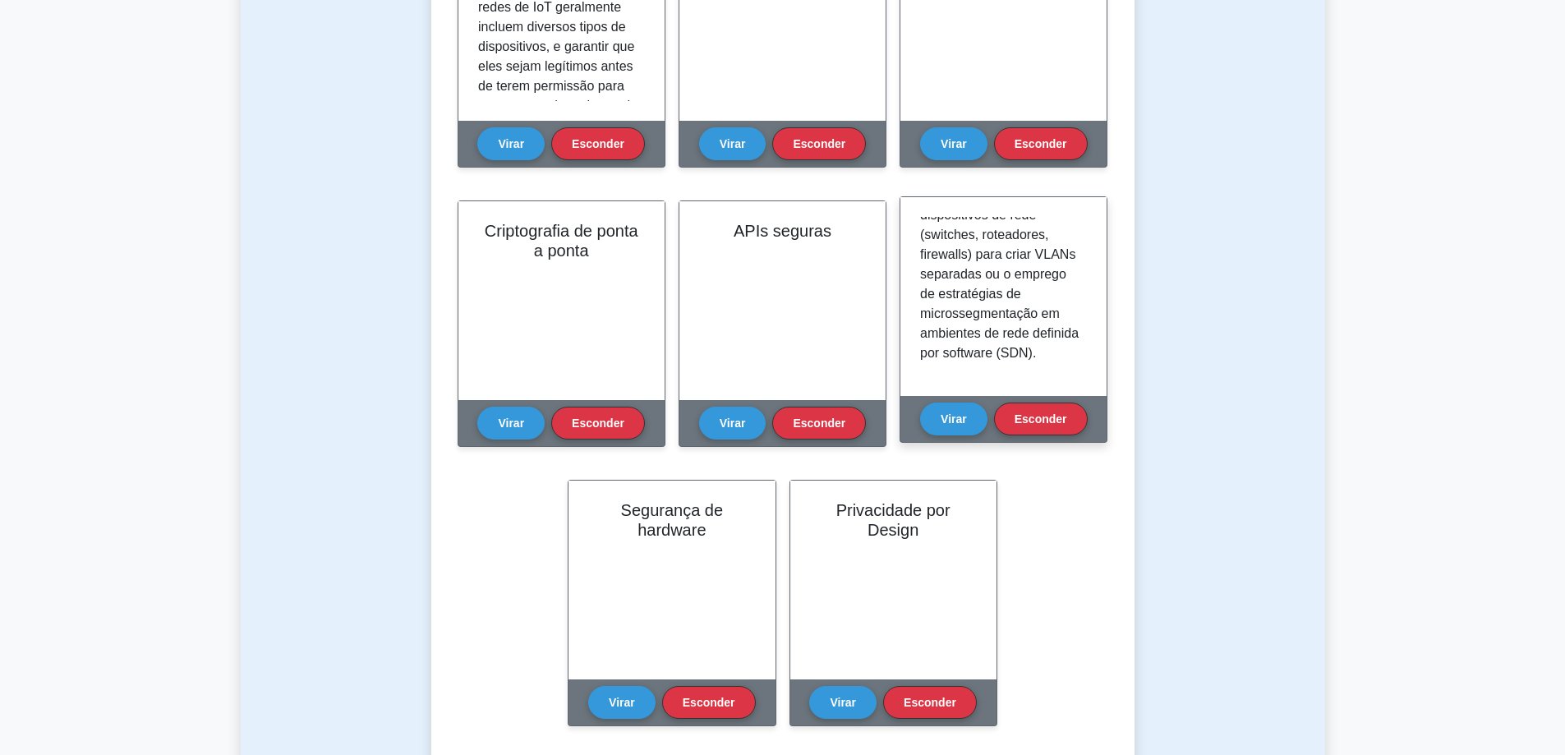
scroll to position [0, 0]
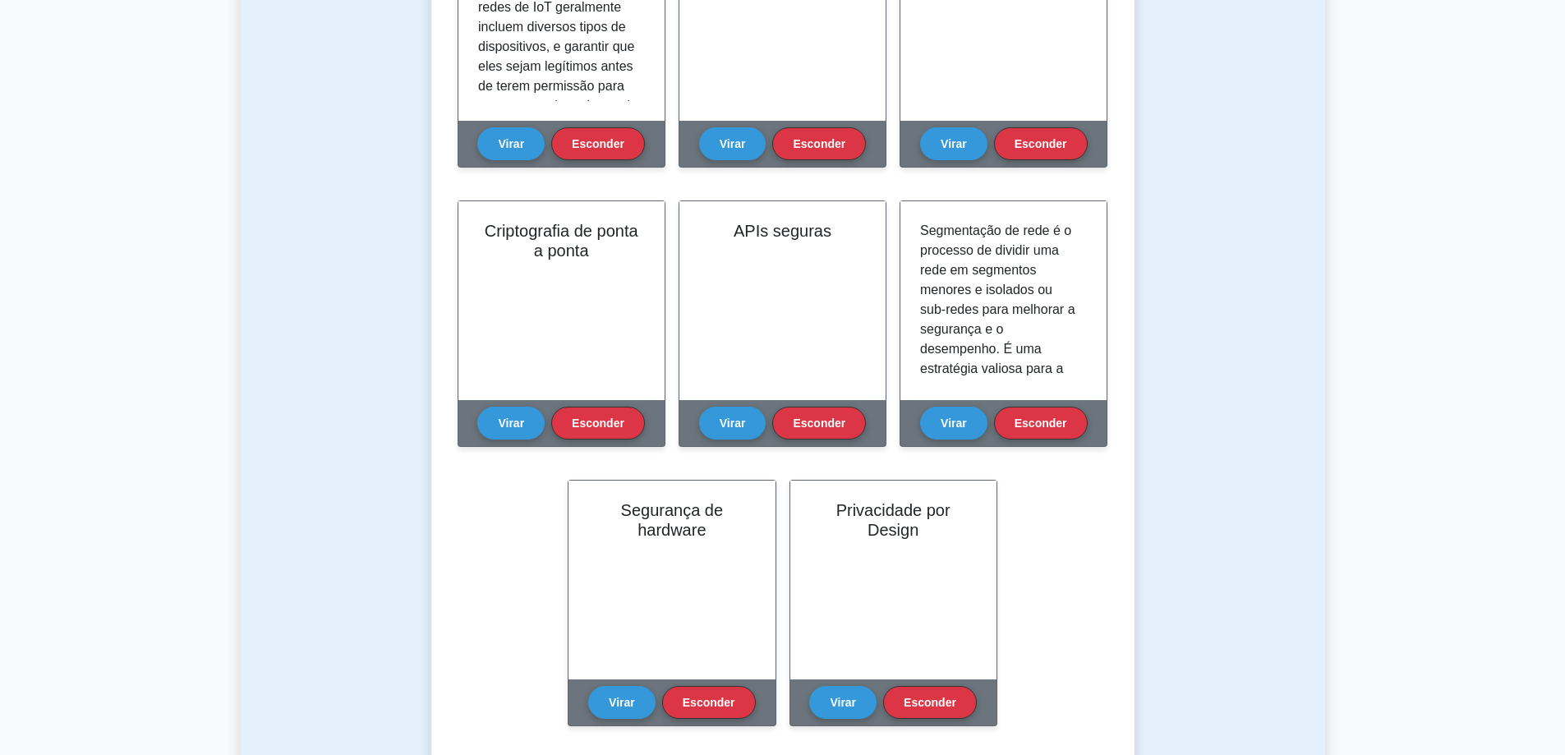
click at [1117, 268] on div "Aprenda sobre segurança da Internet das Coisas (CompTIA Security+) com flashcar…" at bounding box center [782, 249] width 703 height 1072
click at [1113, 310] on div "Aprenda sobre segurança da Internet das Coisas (CompTIA Security+) com flashcar…" at bounding box center [782, 249] width 703 height 1072
click at [950, 425] on font "Virar" at bounding box center [954, 418] width 26 height 13
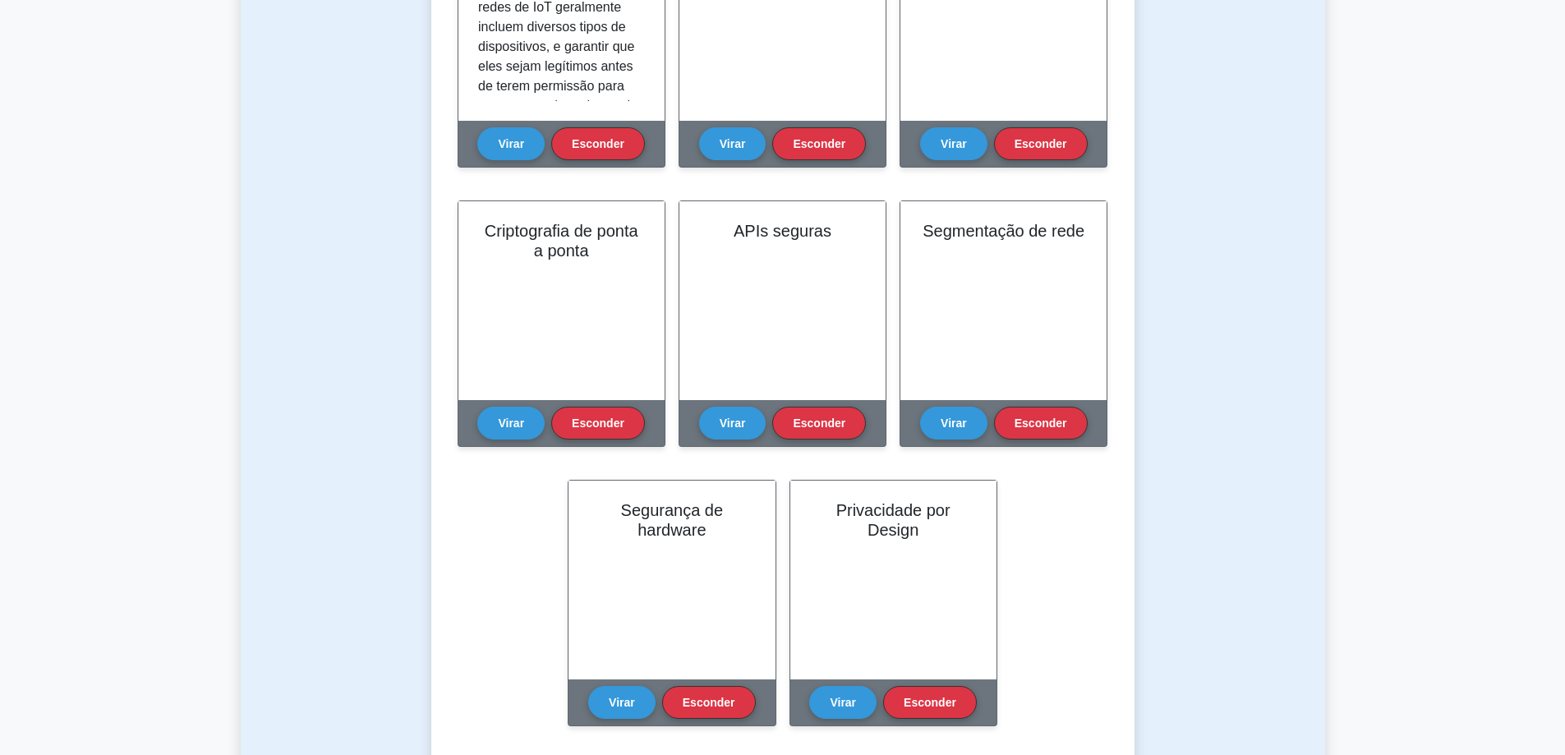
click at [1129, 328] on div "Aprenda sobre segurança da Internet das Coisas (CompTIA Security+) com flashcar…" at bounding box center [782, 249] width 703 height 1072
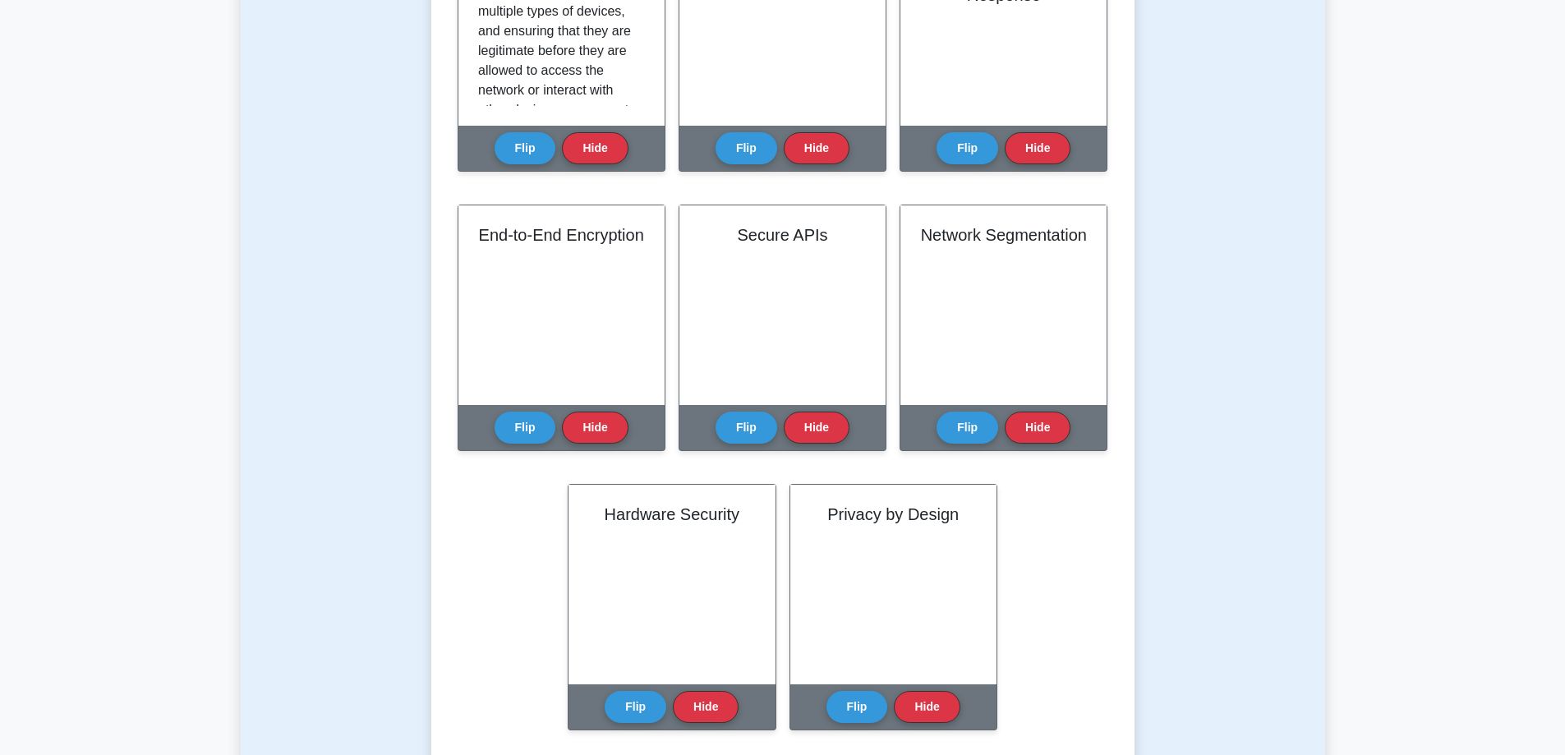
click at [1185, 152] on div "Test Flashcards Learn Internet of Things Security (CompTIA Security+) with Inte…" at bounding box center [783, 230] width 1084 height 1197
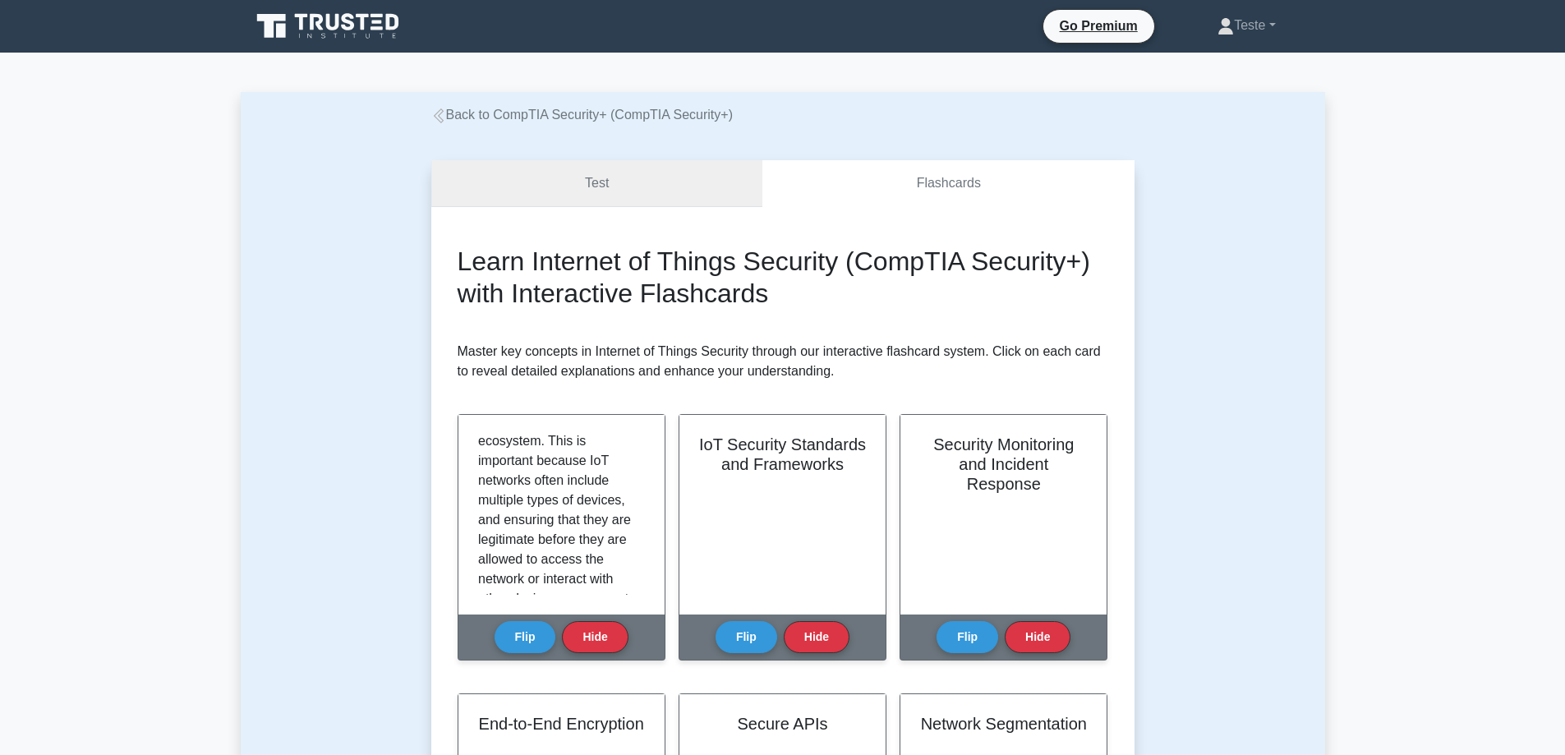
click at [581, 168] on link "Test" at bounding box center [597, 183] width 332 height 47
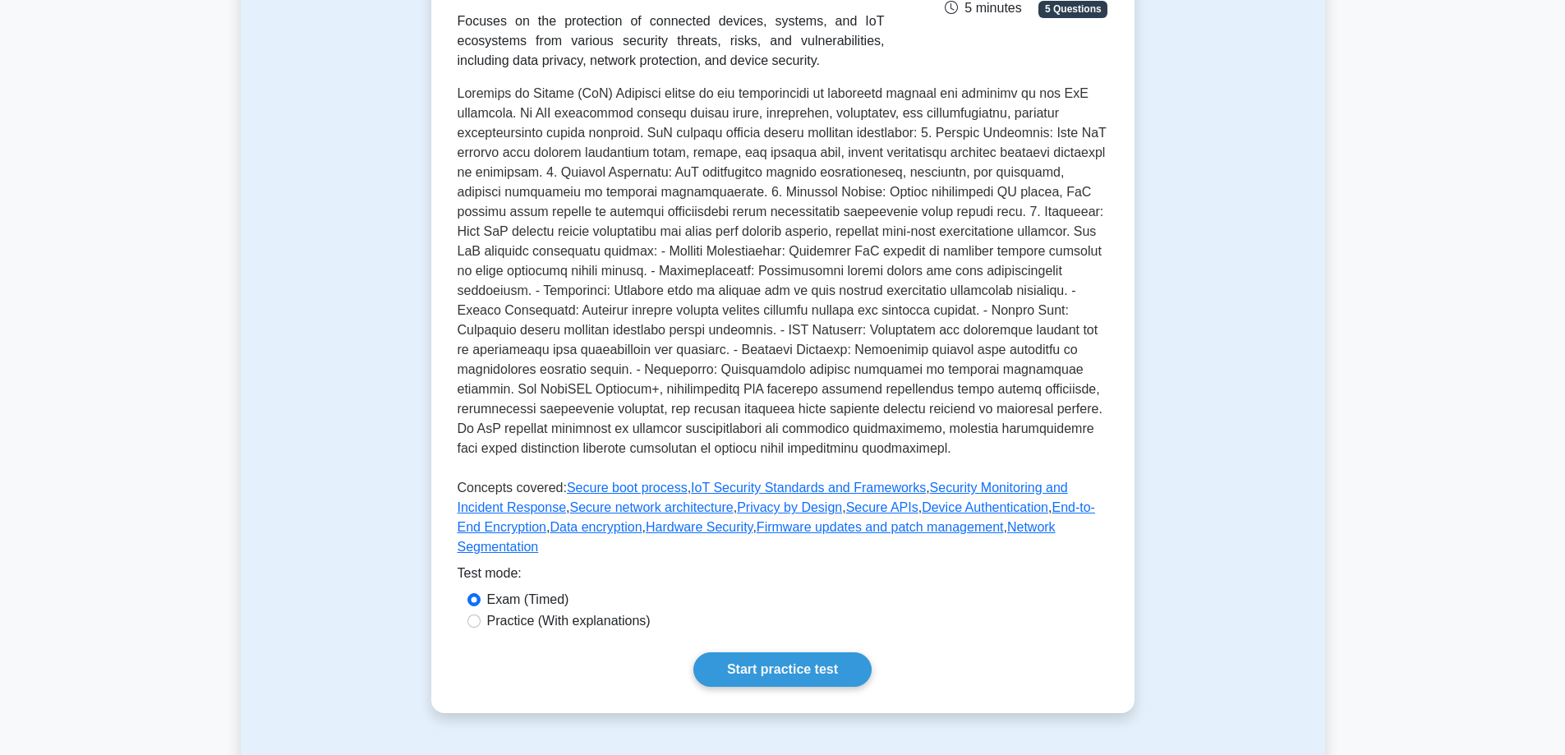
scroll to position [329, 0]
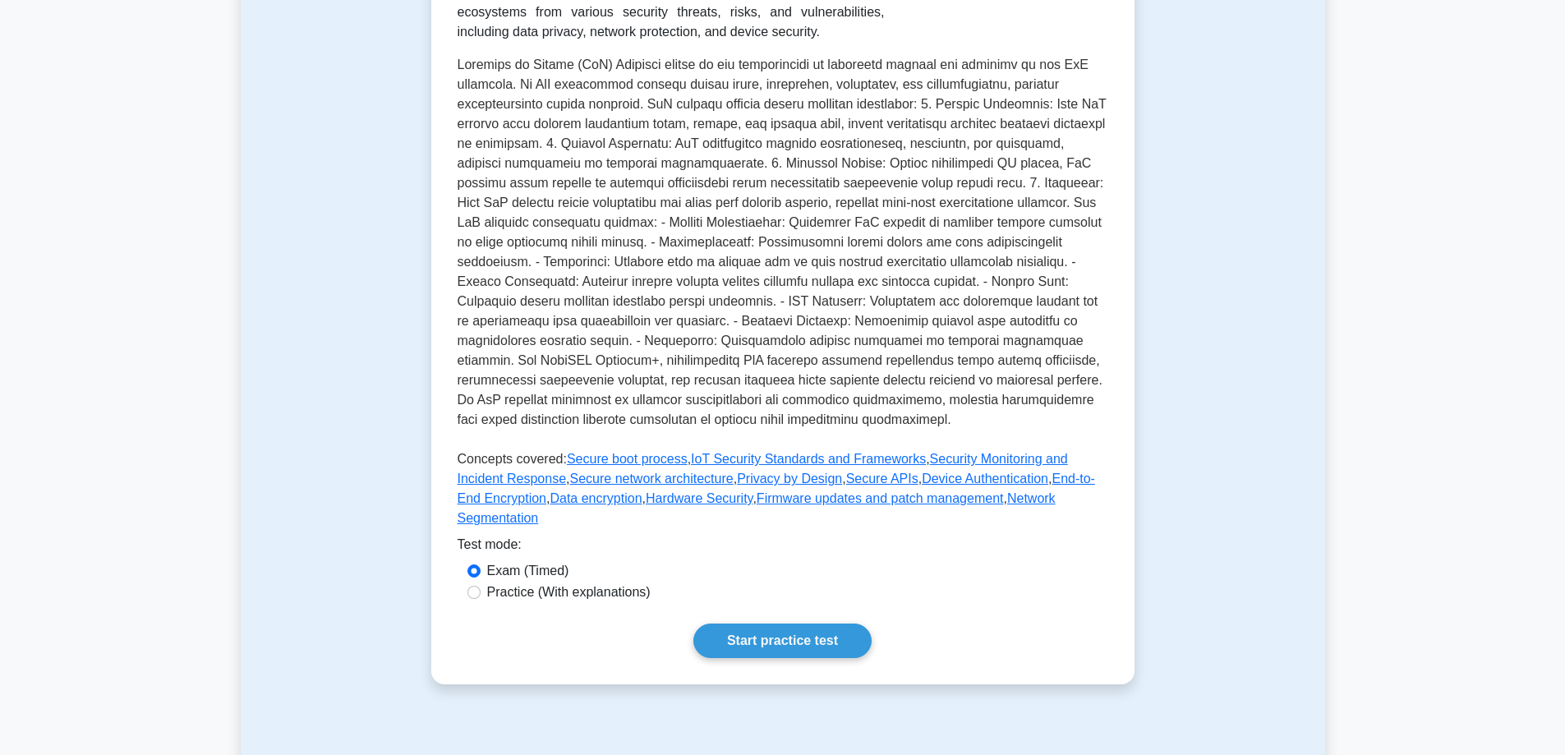
click at [1046, 340] on p at bounding box center [783, 245] width 651 height 381
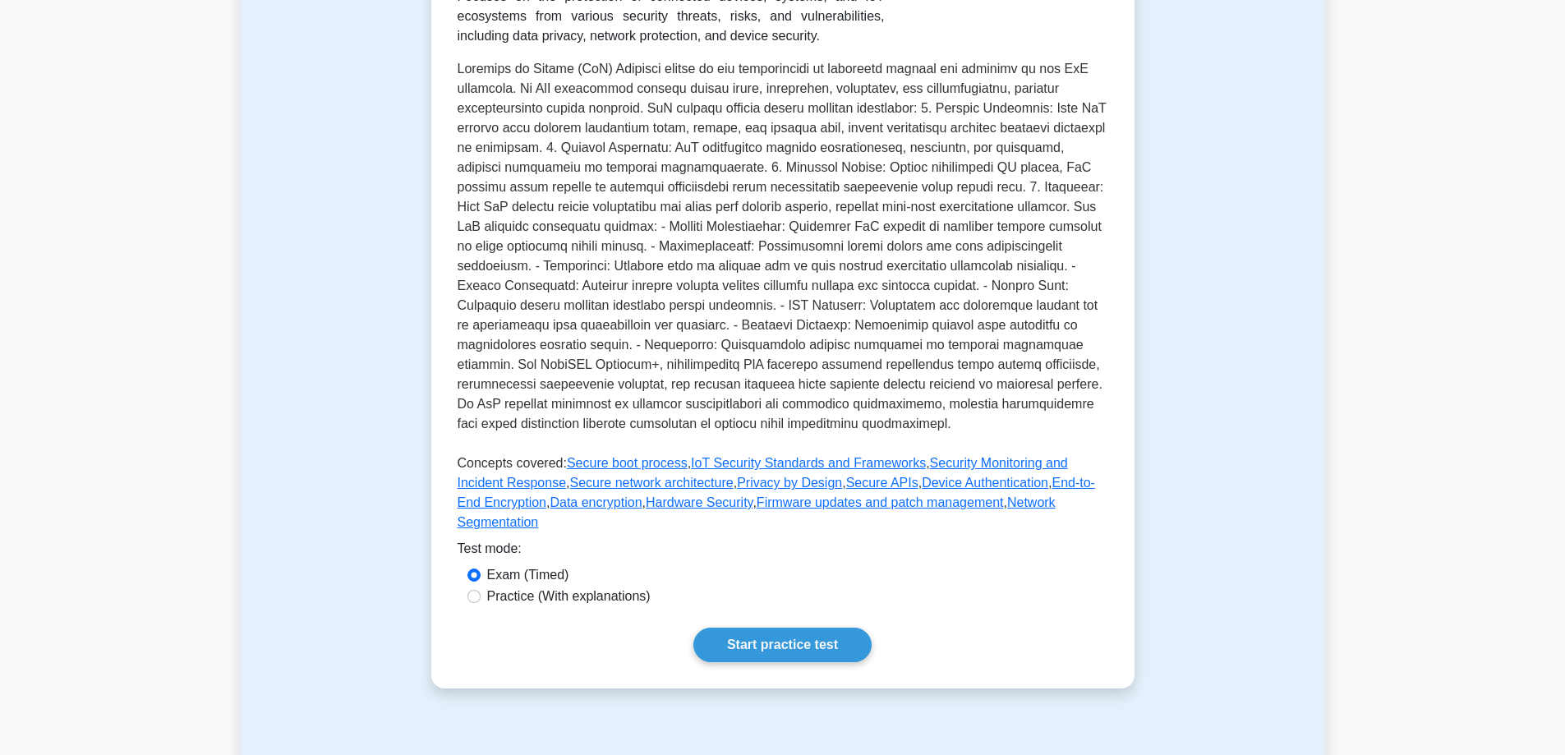
click at [1258, 156] on div "Test Flashcards Internet of Things Security Securing connected devices and IoT …" at bounding box center [783, 261] width 1084 height 931
